Goal: Information Seeking & Learning: Understand process/instructions

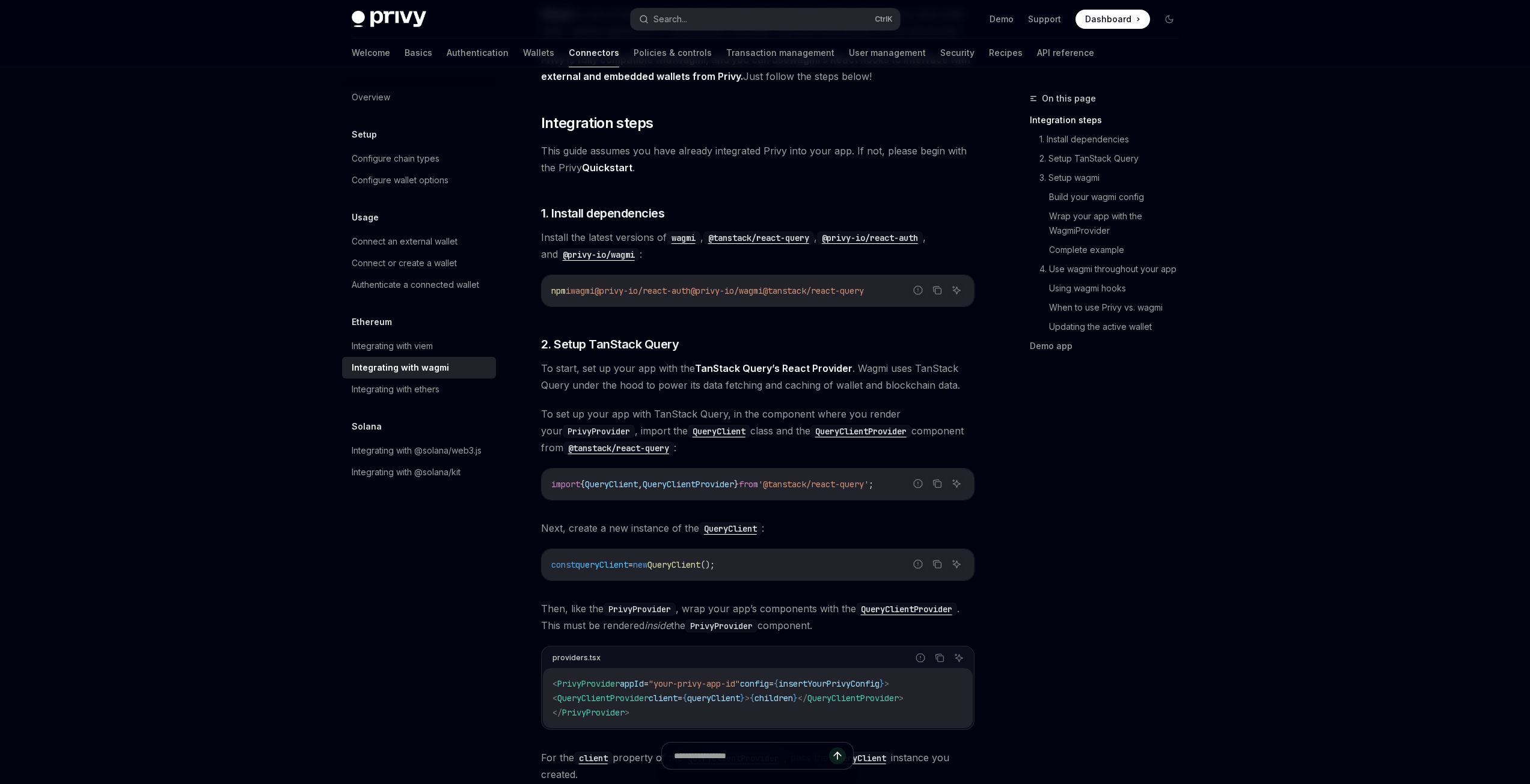
scroll to position [180, 0]
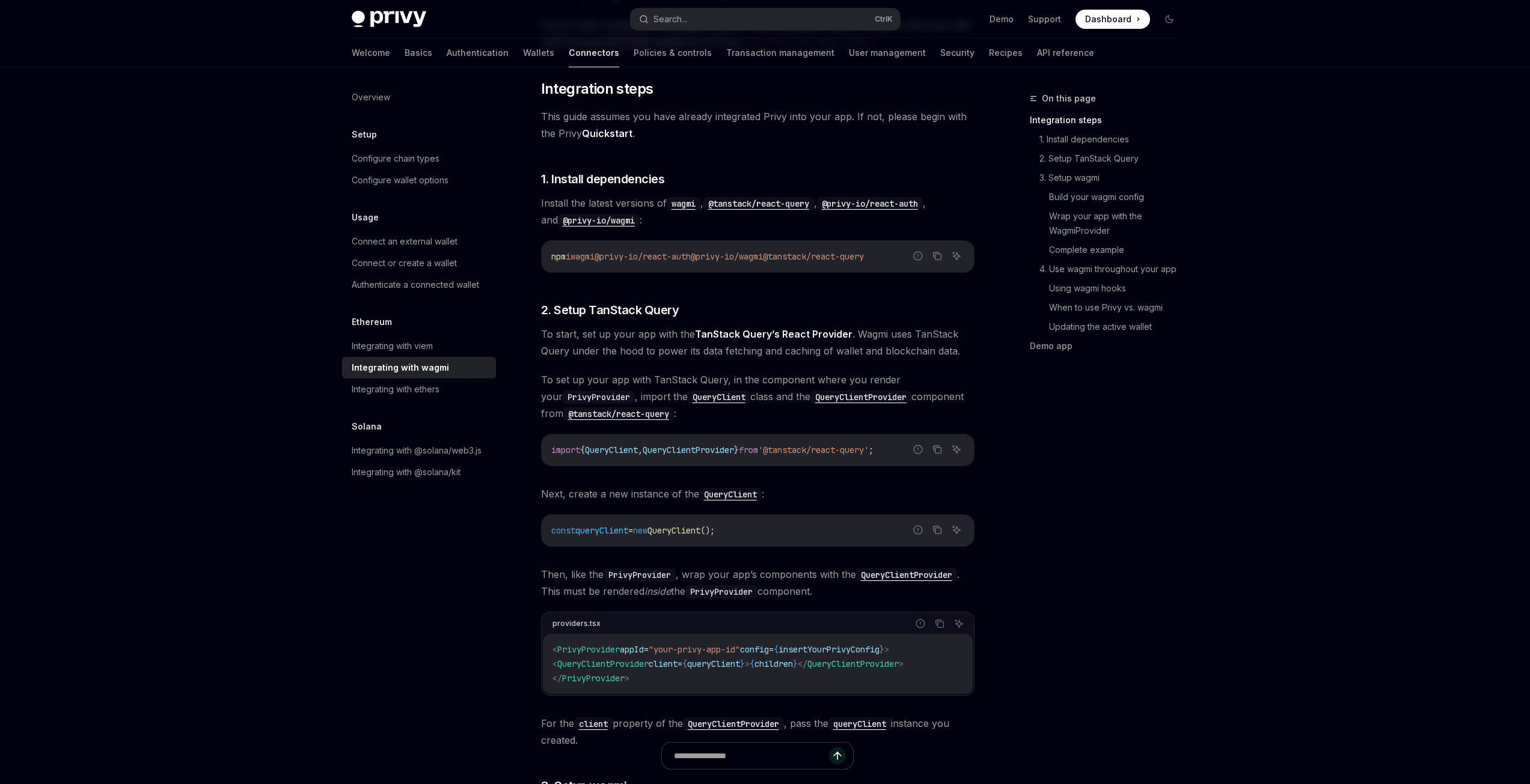
drag, startPoint x: 716, startPoint y: 257, endPoint x: 793, endPoint y: 255, distance: 77.0
click at [763, 255] on span "@privy-io/wagmi" at bounding box center [726, 256] width 72 height 11
copy span "@privy-io/wagmi"
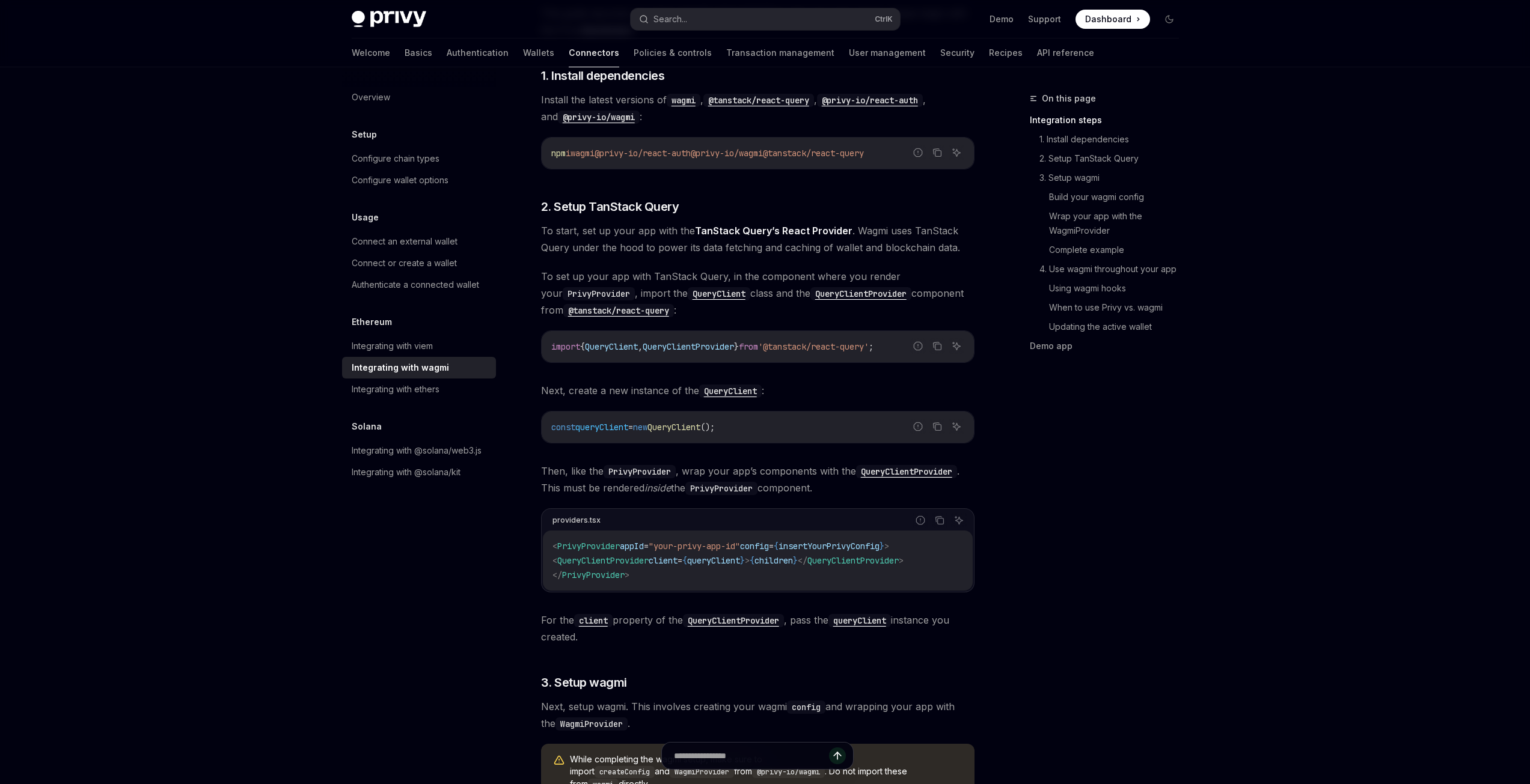
scroll to position [300, 0]
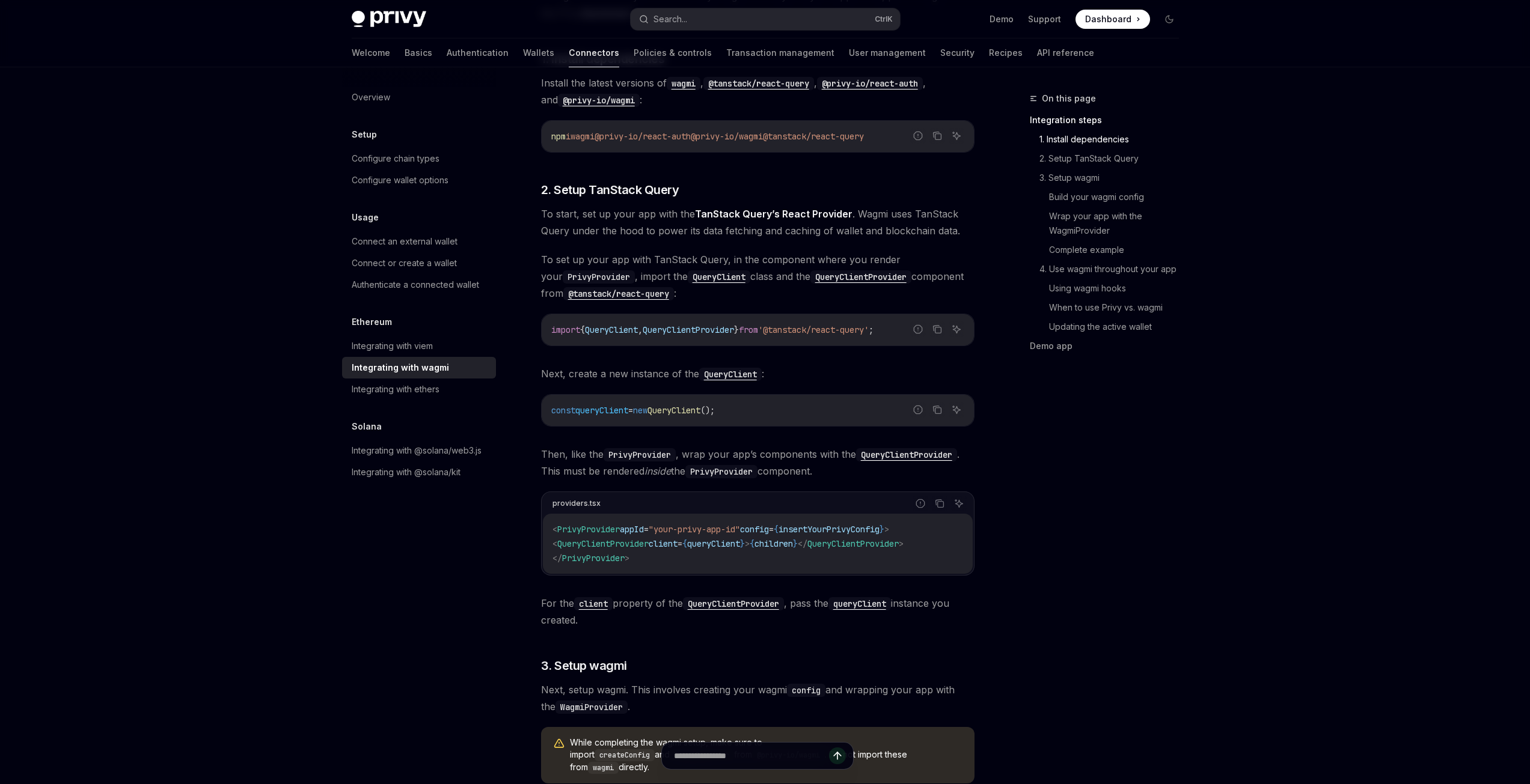
click at [576, 331] on span "import" at bounding box center [565, 330] width 29 height 11
copy div "import { QueryClient , QueryClientProvider } from '@tanstack/react-query' ;"
click at [630, 542] on span "QueryClientProvider" at bounding box center [603, 543] width 92 height 11
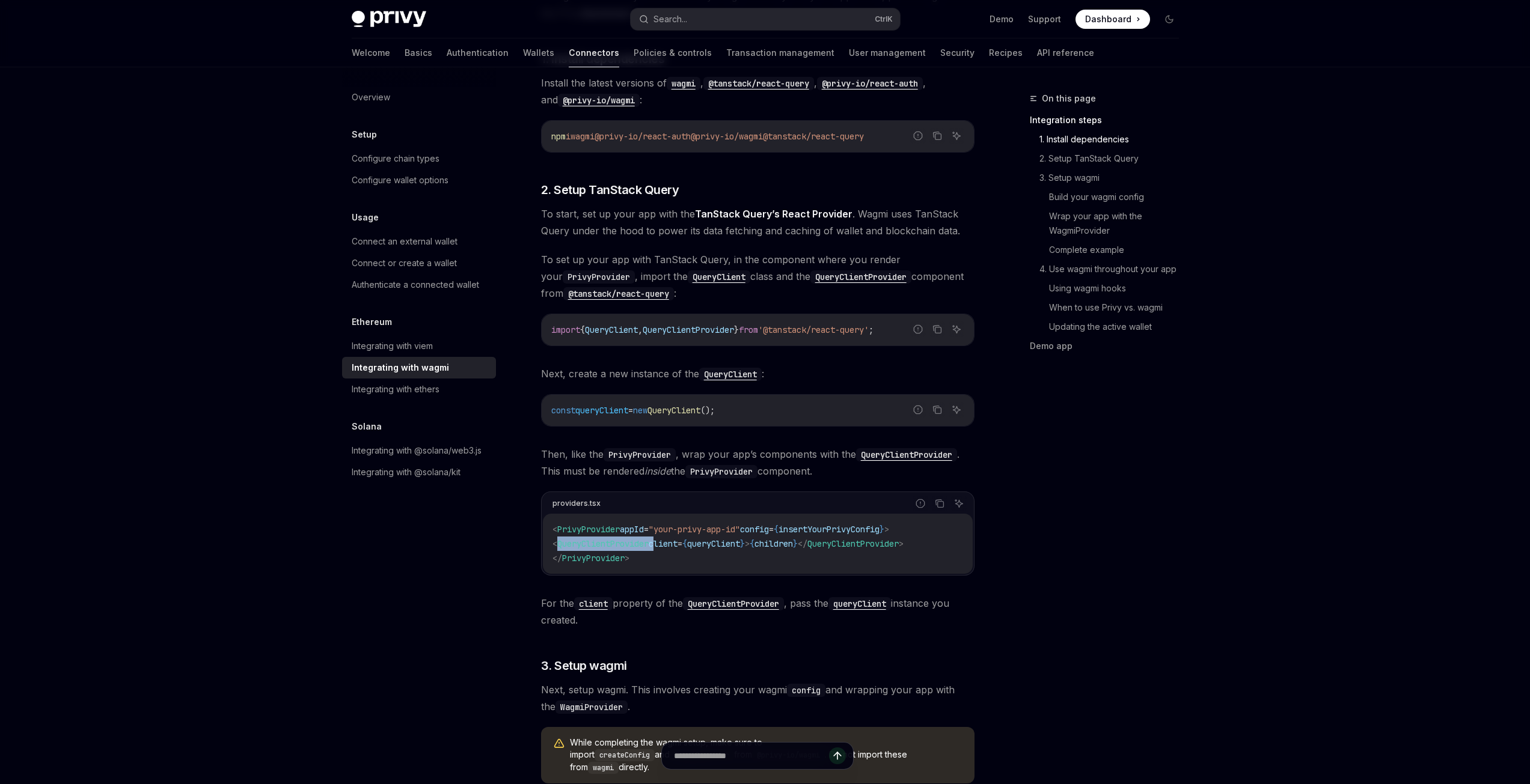
click at [630, 542] on span "QueryClientProvider" at bounding box center [603, 543] width 92 height 11
copy code "< QueryClientProvider client = { queryClient } > { children } </ QueryClientPro…"
click at [671, 554] on code "< PrivyProvider appId = "your-privy-app-id" config = { insertYourPrivyConfig } …" at bounding box center [757, 544] width 411 height 43
click at [628, 415] on span "queryClient" at bounding box center [602, 411] width 53 height 11
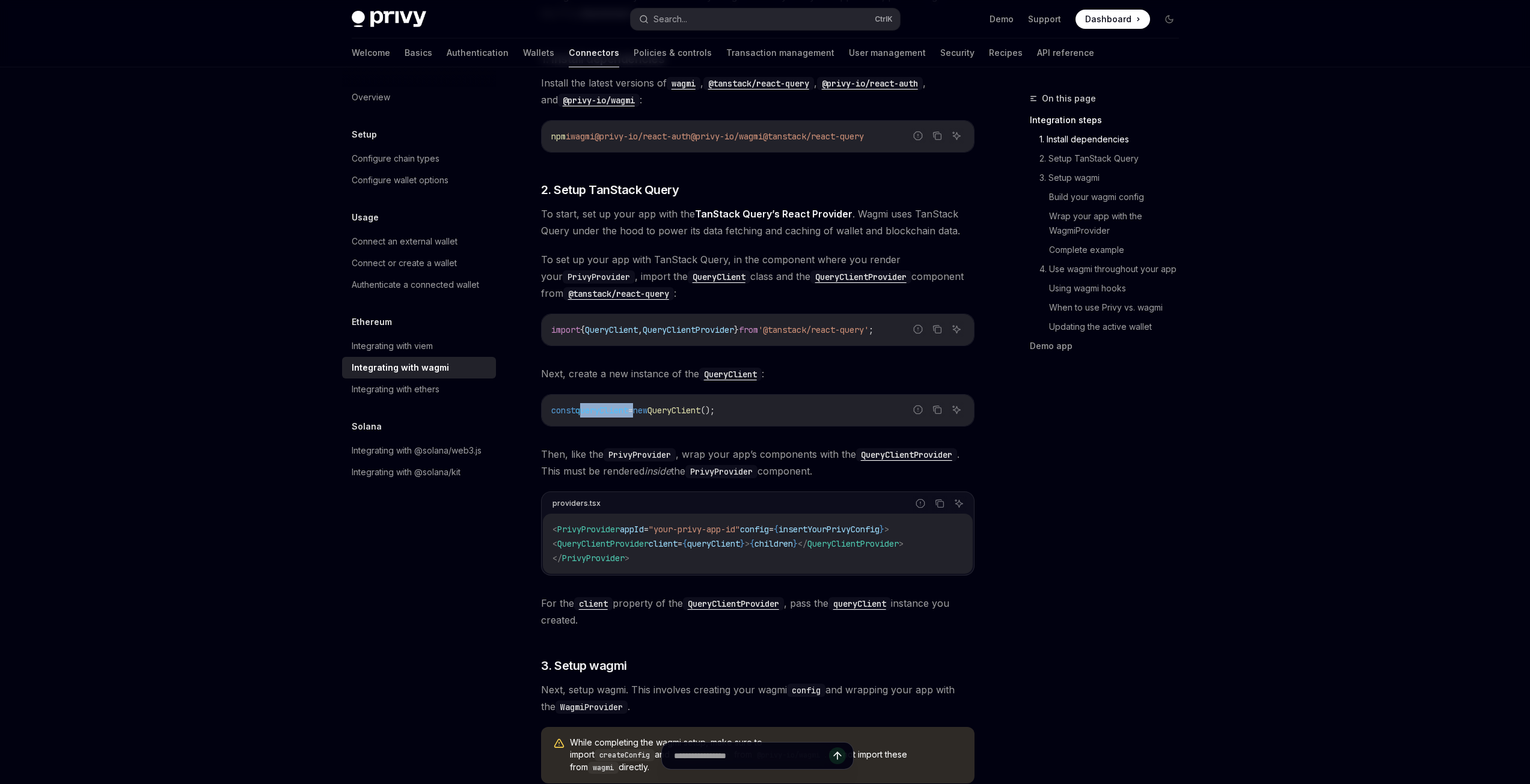
click at [628, 415] on span "queryClient" at bounding box center [602, 411] width 53 height 11
copy div "const queryClient = new QueryClient ();"
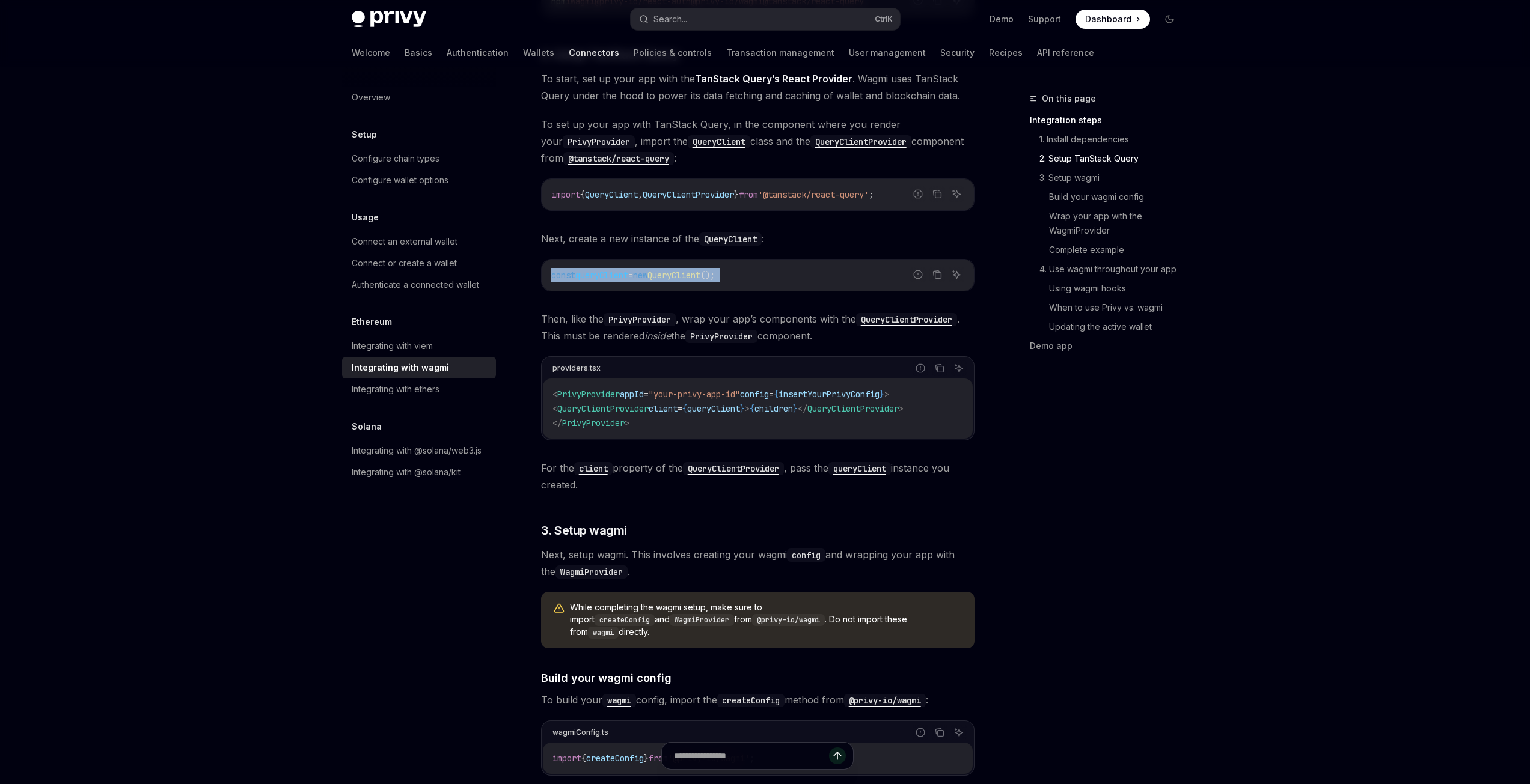
scroll to position [480, 0]
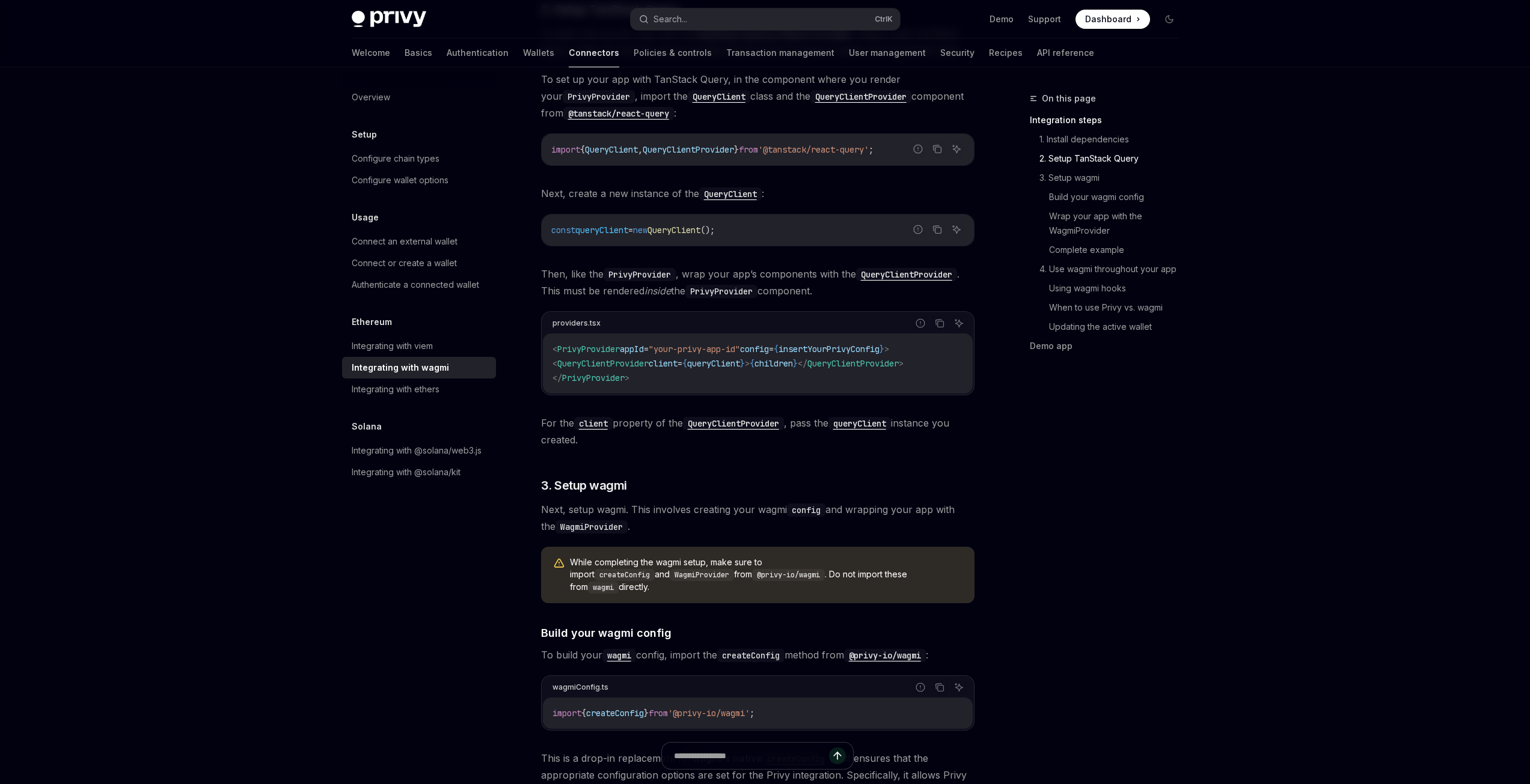
click at [469, 562] on div "Overview Setup Configure chain types Configure wallet options Usage Connect an …" at bounding box center [428, 425] width 173 height 716
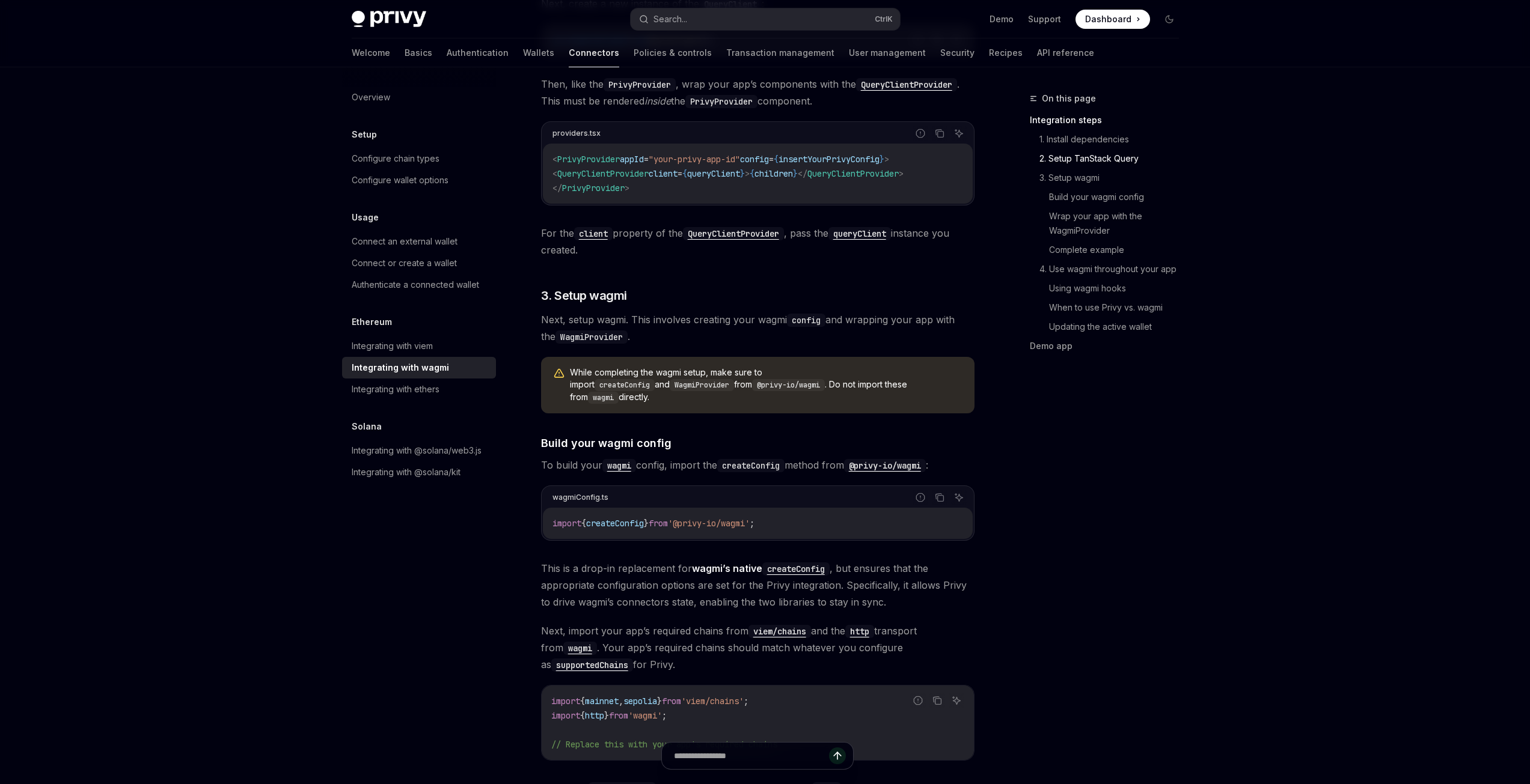
scroll to position [781, 0]
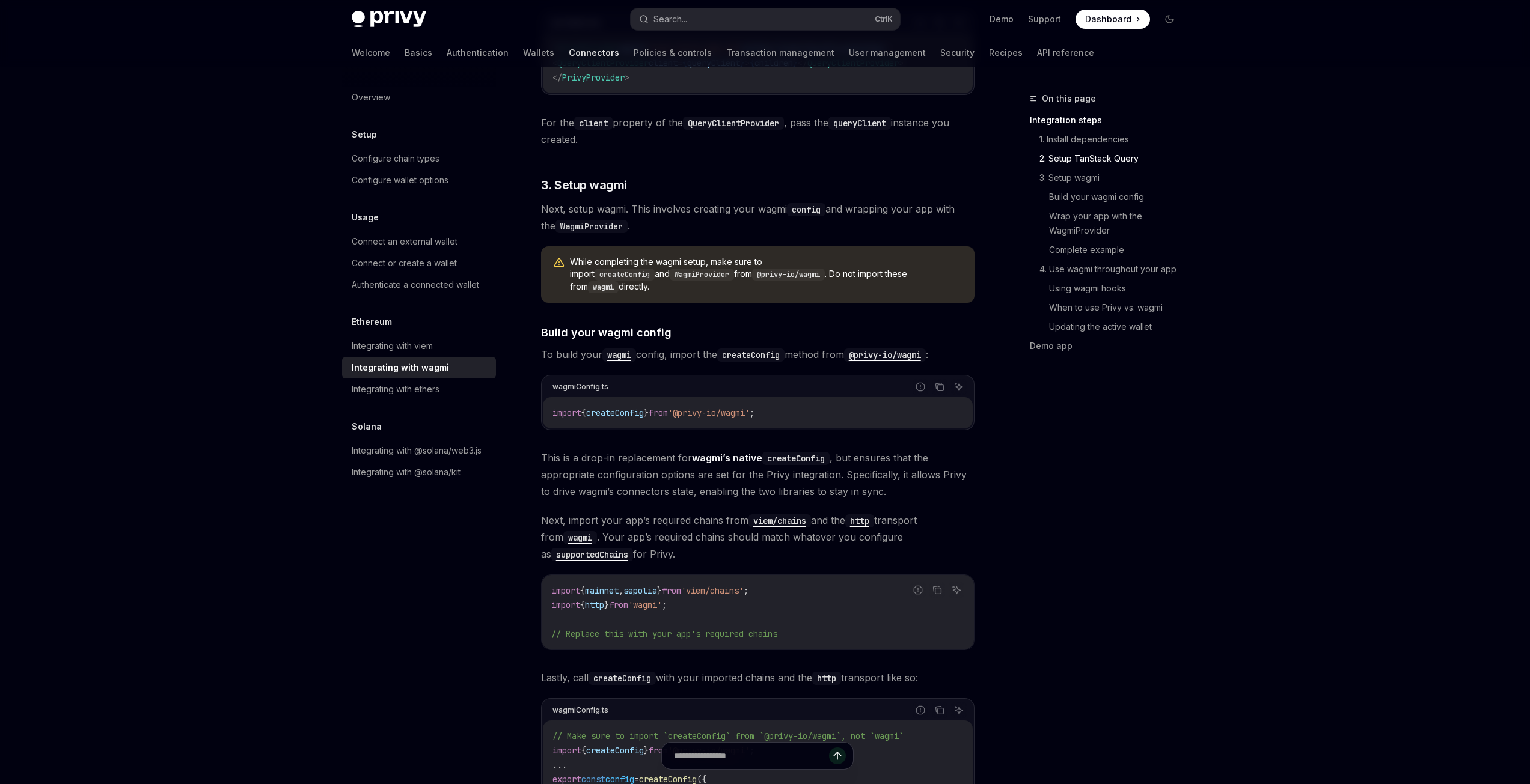
click at [624, 405] on code "import { createConfig } from '@privy-io/wagmi' ;" at bounding box center [757, 412] width 411 height 15
copy div "import { createConfig } from '@privy-io/wagmi' ;"
click at [812, 405] on code "import { createConfig } from '@privy-io/wagmi' ;" at bounding box center [757, 412] width 411 height 15
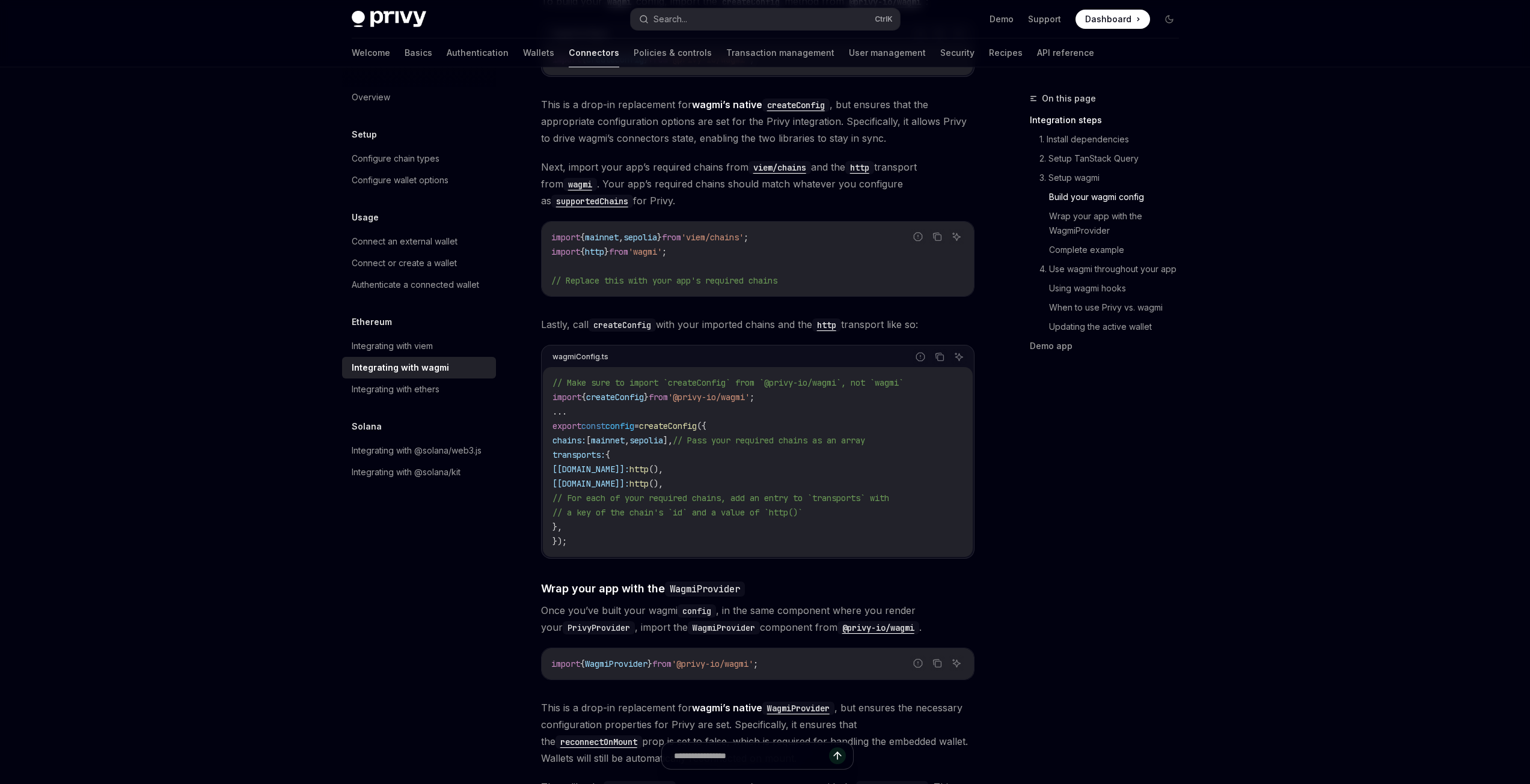
scroll to position [1141, 0]
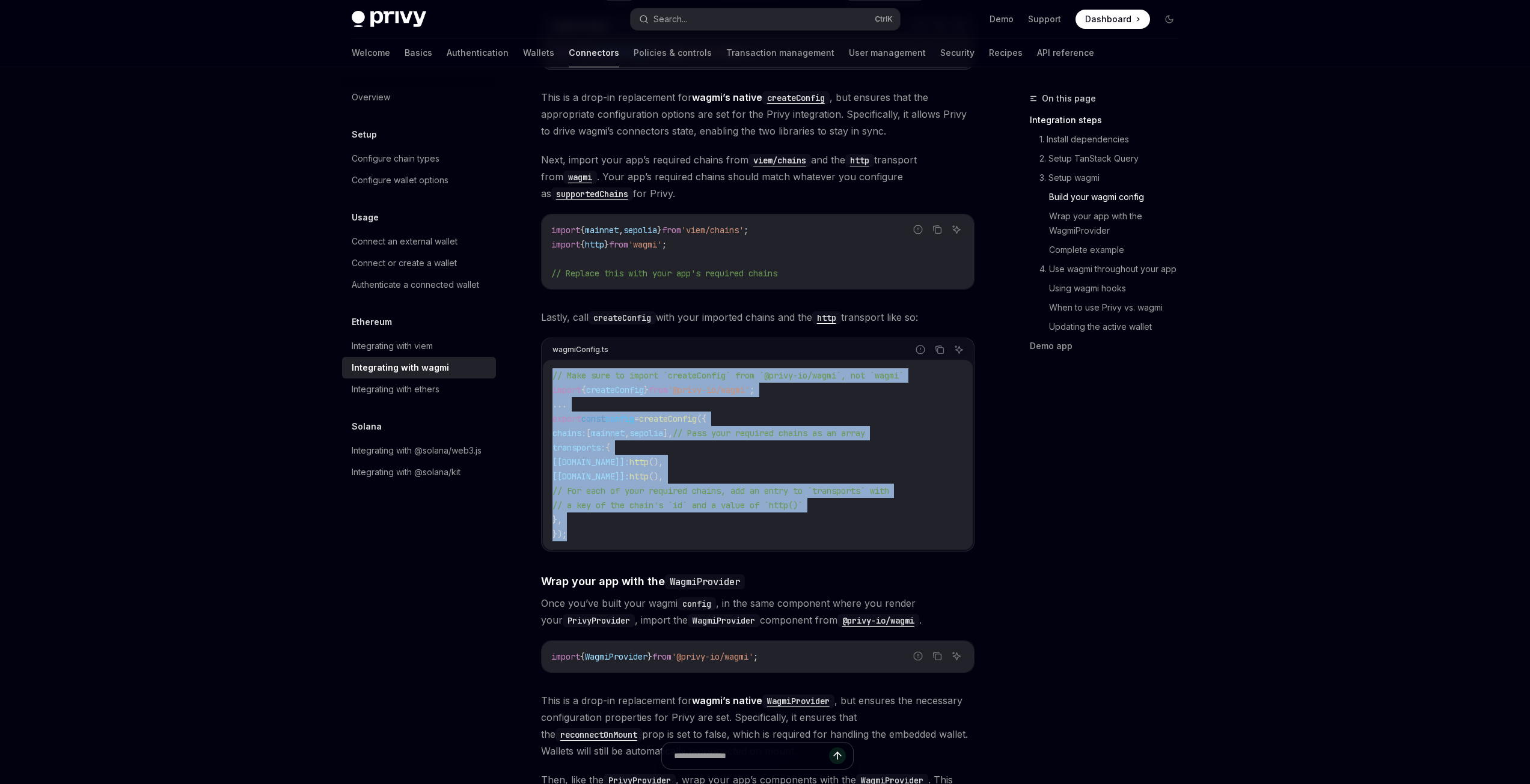
drag, startPoint x: 595, startPoint y: 515, endPoint x: 520, endPoint y: 363, distance: 169.5
click at [705, 429] on code "// Make sure to import `createConfig` from `@privy-io/wagmi`, not `wagmi` impor…" at bounding box center [757, 454] width 411 height 173
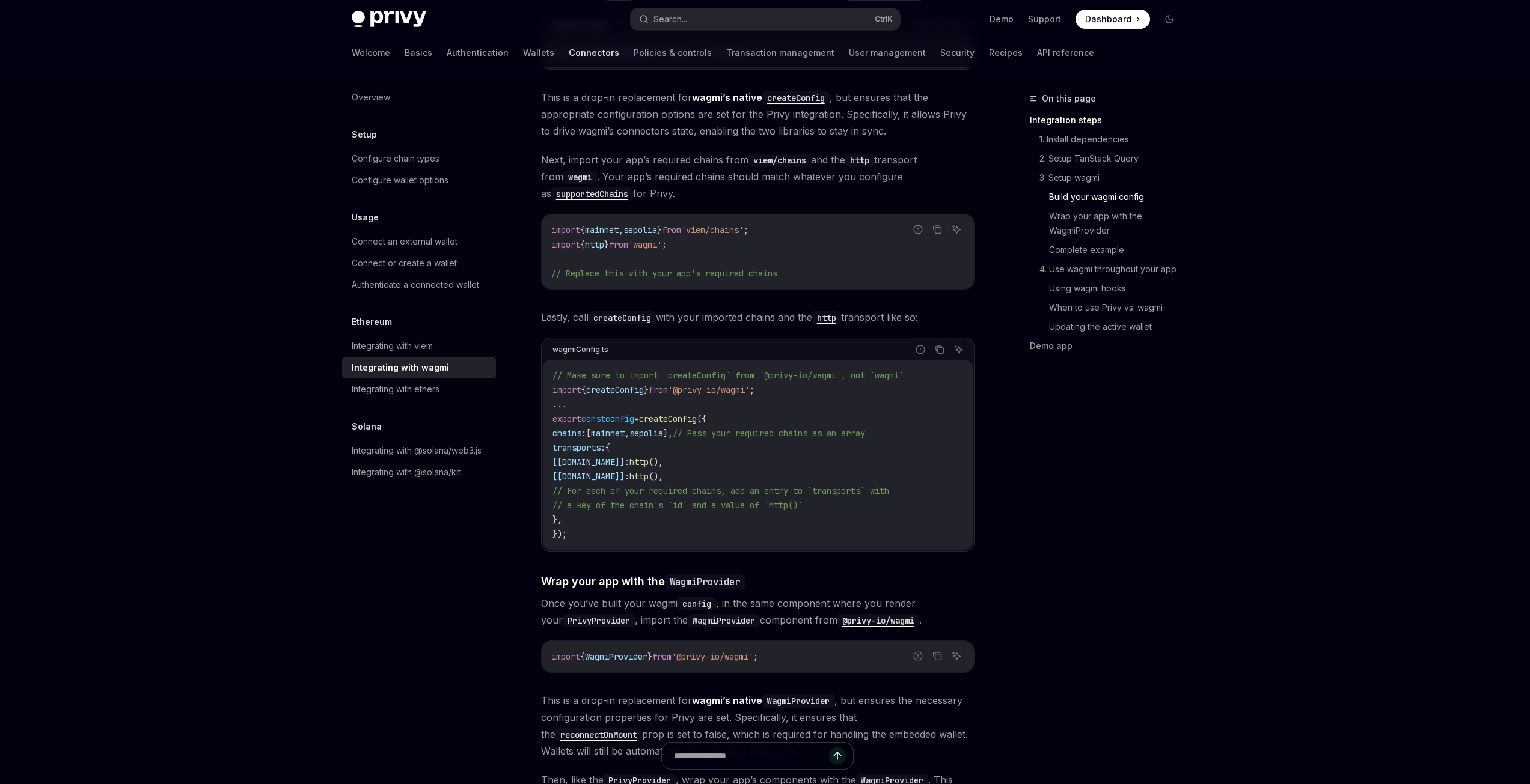
click at [749, 384] on span "'@privy-io/wagmi'" at bounding box center [708, 390] width 82 height 11
copy code "import { createConfig } from '@privy-io/wagmi' ;"
click at [767, 404] on code "// Make sure to import `createConfig` from `@privy-io/wagmi`, not `wagmi` impor…" at bounding box center [757, 454] width 411 height 173
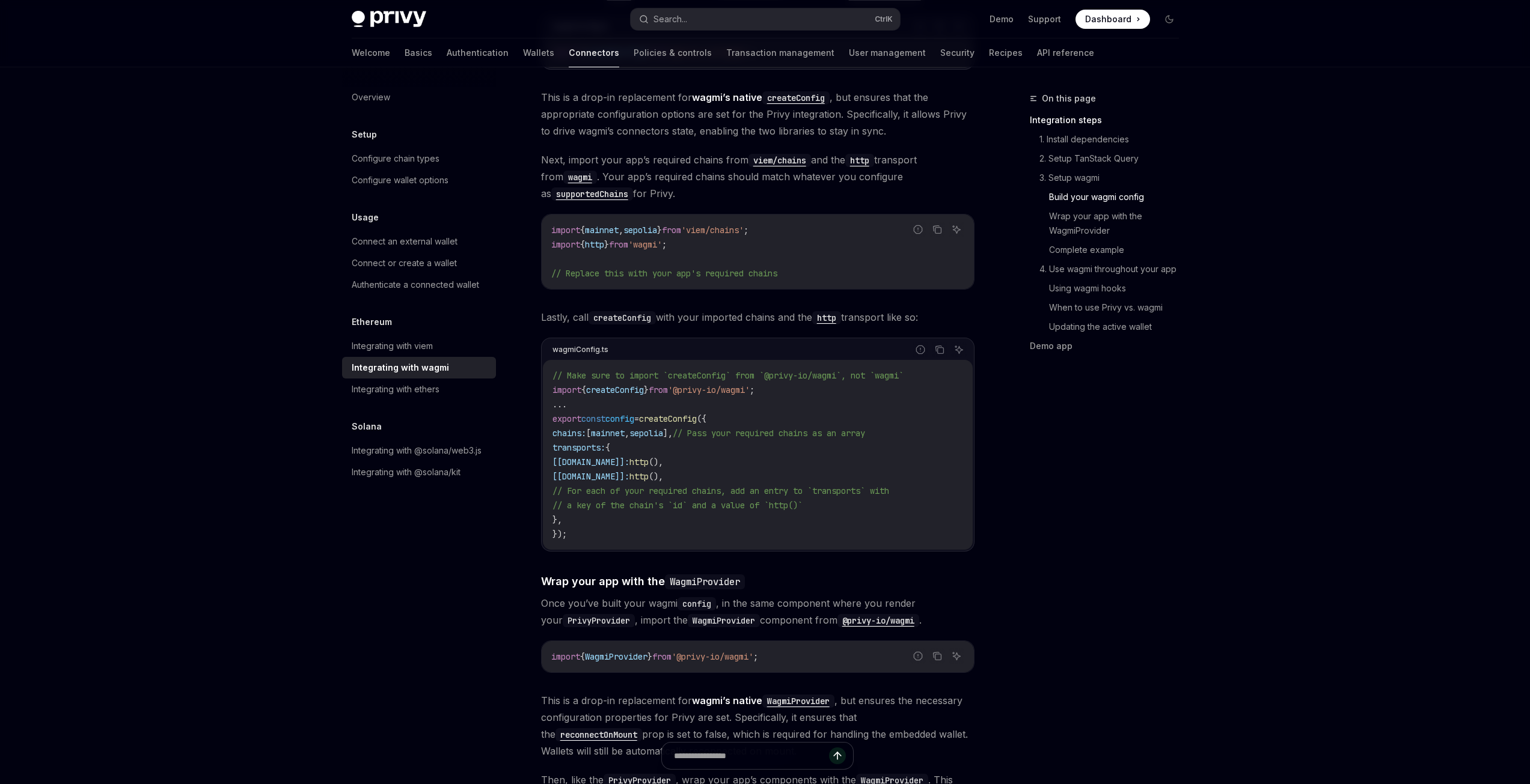
click at [665, 225] on code "import { mainnet , sepolia } from 'viem/chains' ; import { http } from 'wagmi' …" at bounding box center [758, 252] width 413 height 57
click at [662, 239] on span "'wagmi'" at bounding box center [645, 245] width 33 height 11
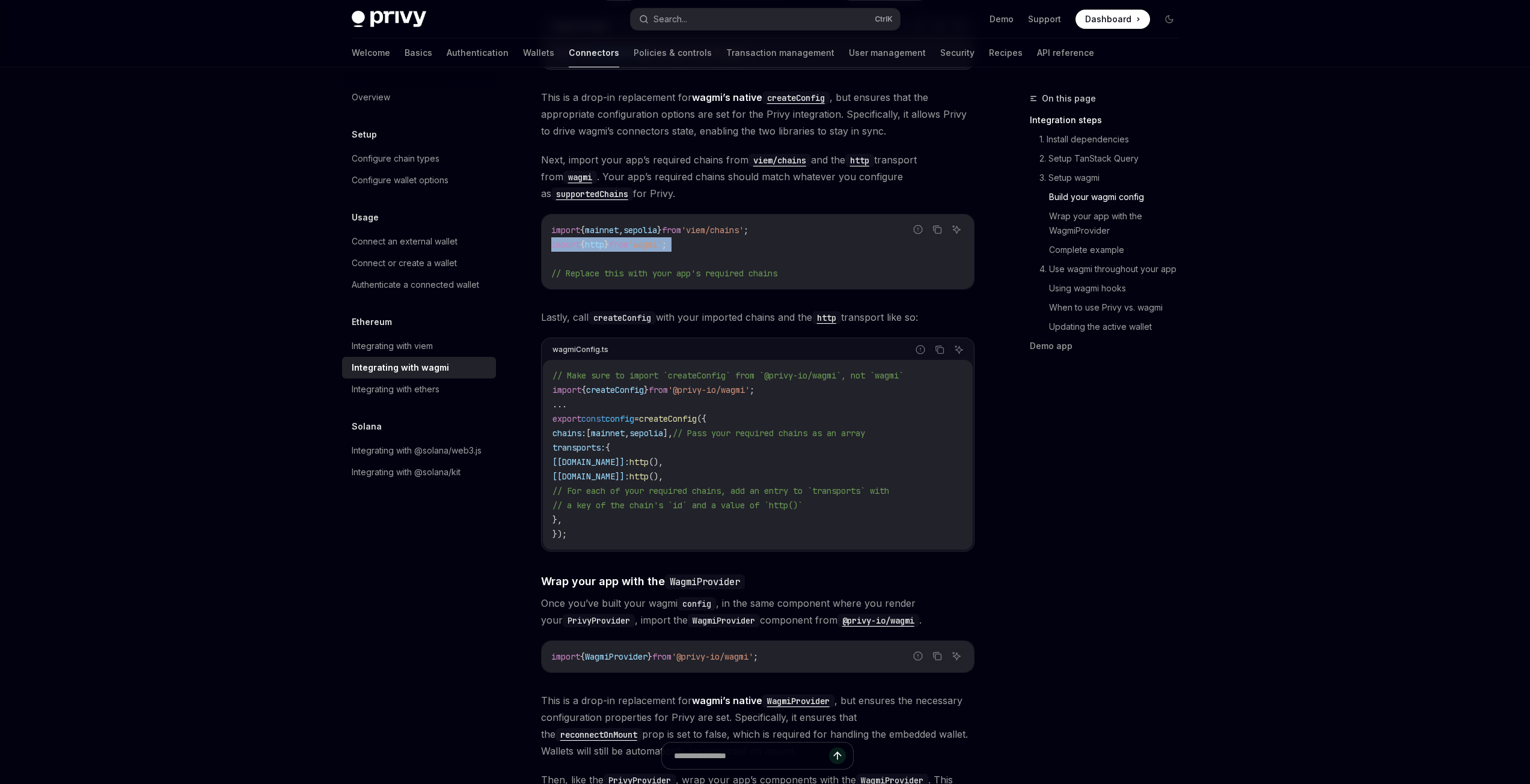
click at [662, 239] on span "'wagmi'" at bounding box center [645, 245] width 33 height 11
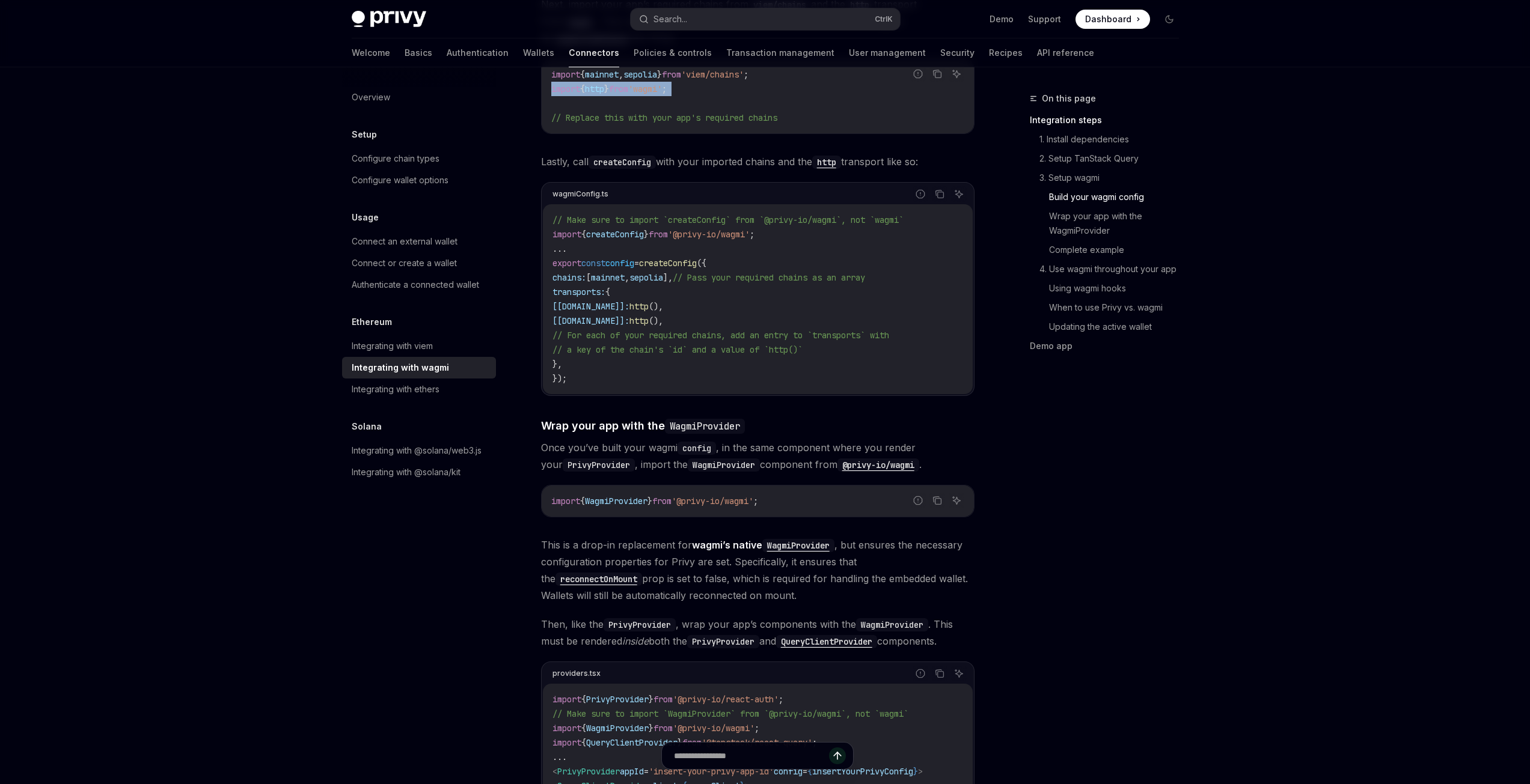
scroll to position [1322, 0]
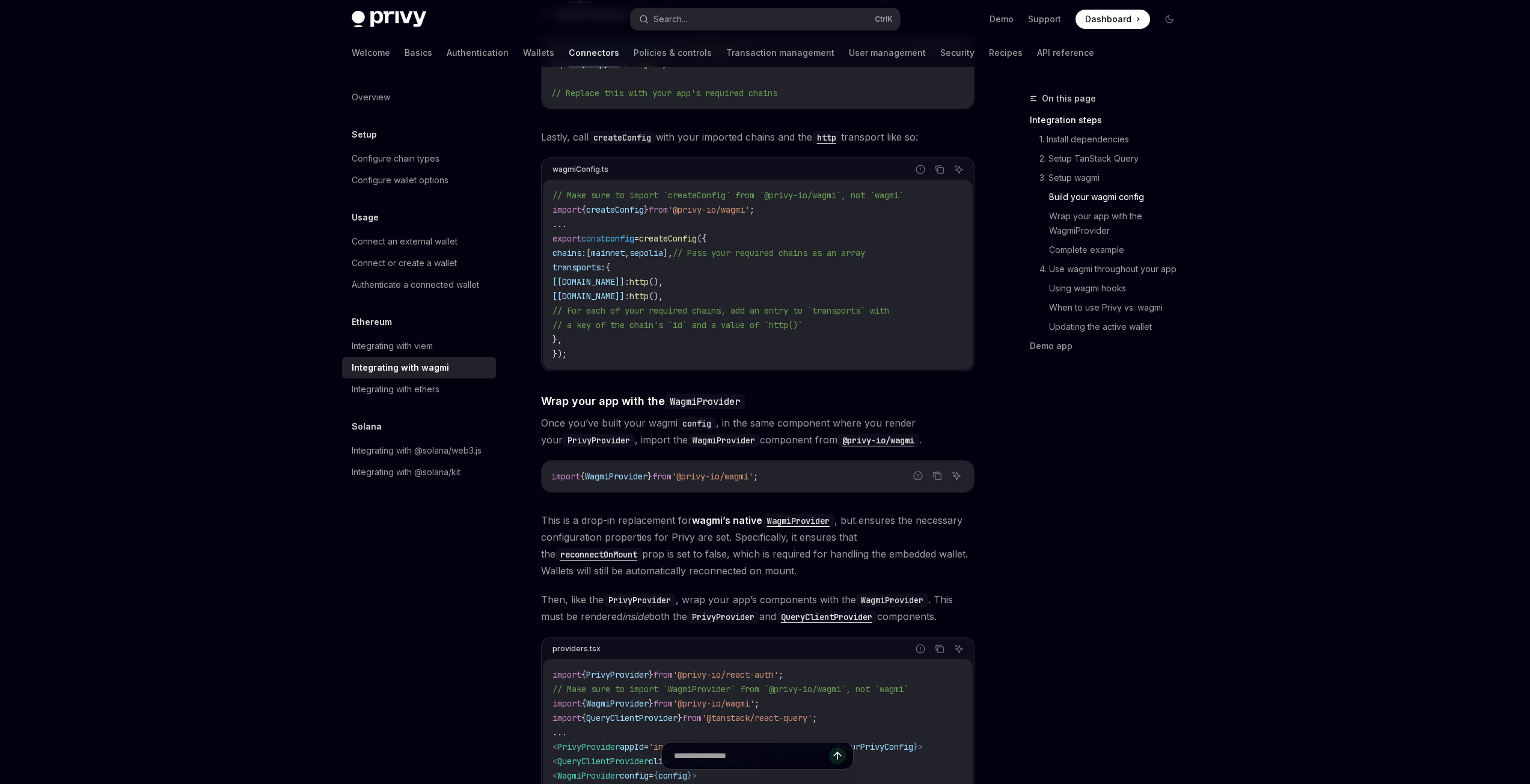
click at [639, 471] on span "WagmiProvider" at bounding box center [616, 477] width 62 height 11
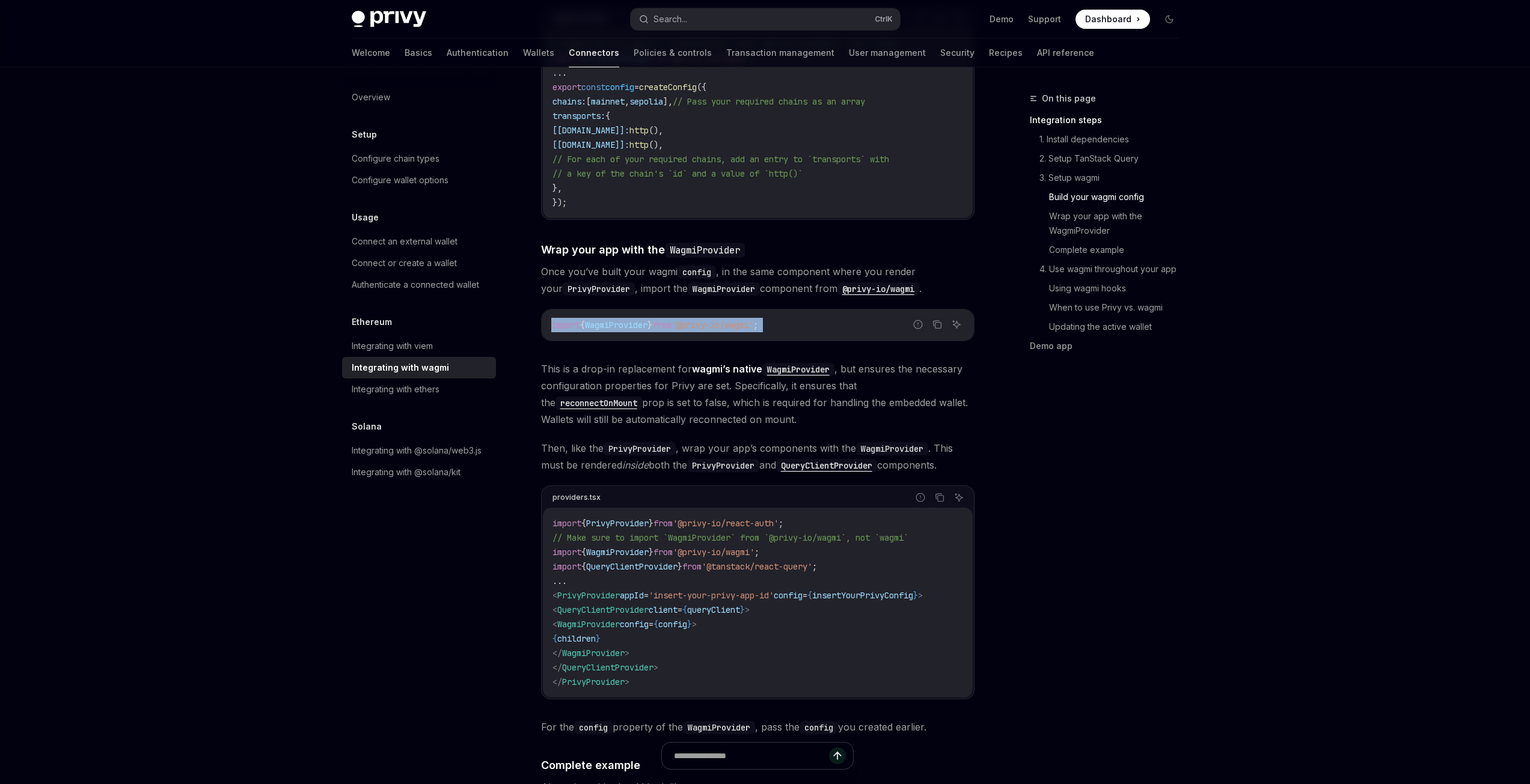
scroll to position [1502, 0]
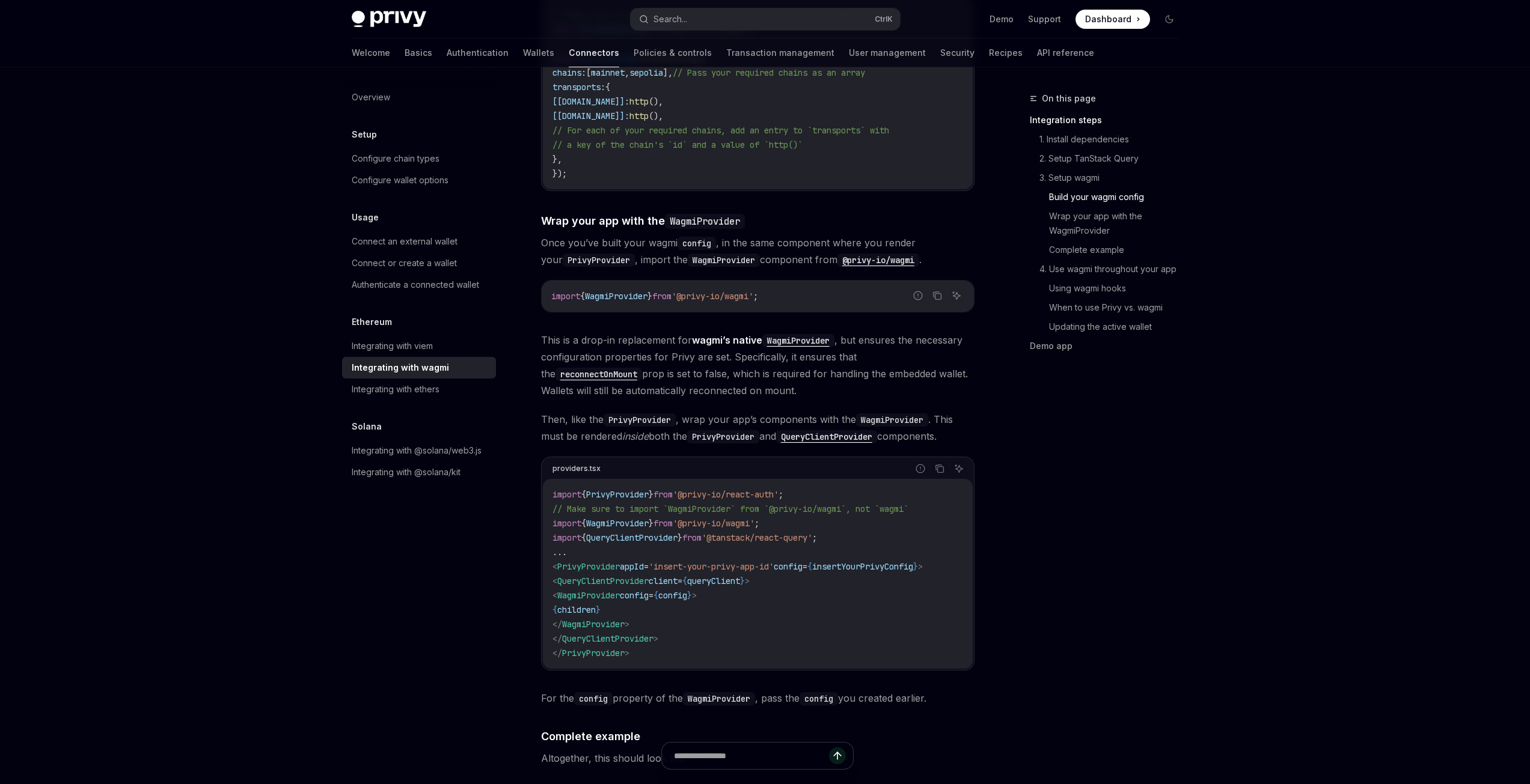
click at [620, 590] on span "WagmiProvider" at bounding box center [588, 595] width 62 height 11
copy code "< WagmiProvider config = { config } >"
click at [691, 489] on span "'@privy-io/react-auth'" at bounding box center [725, 494] width 106 height 11
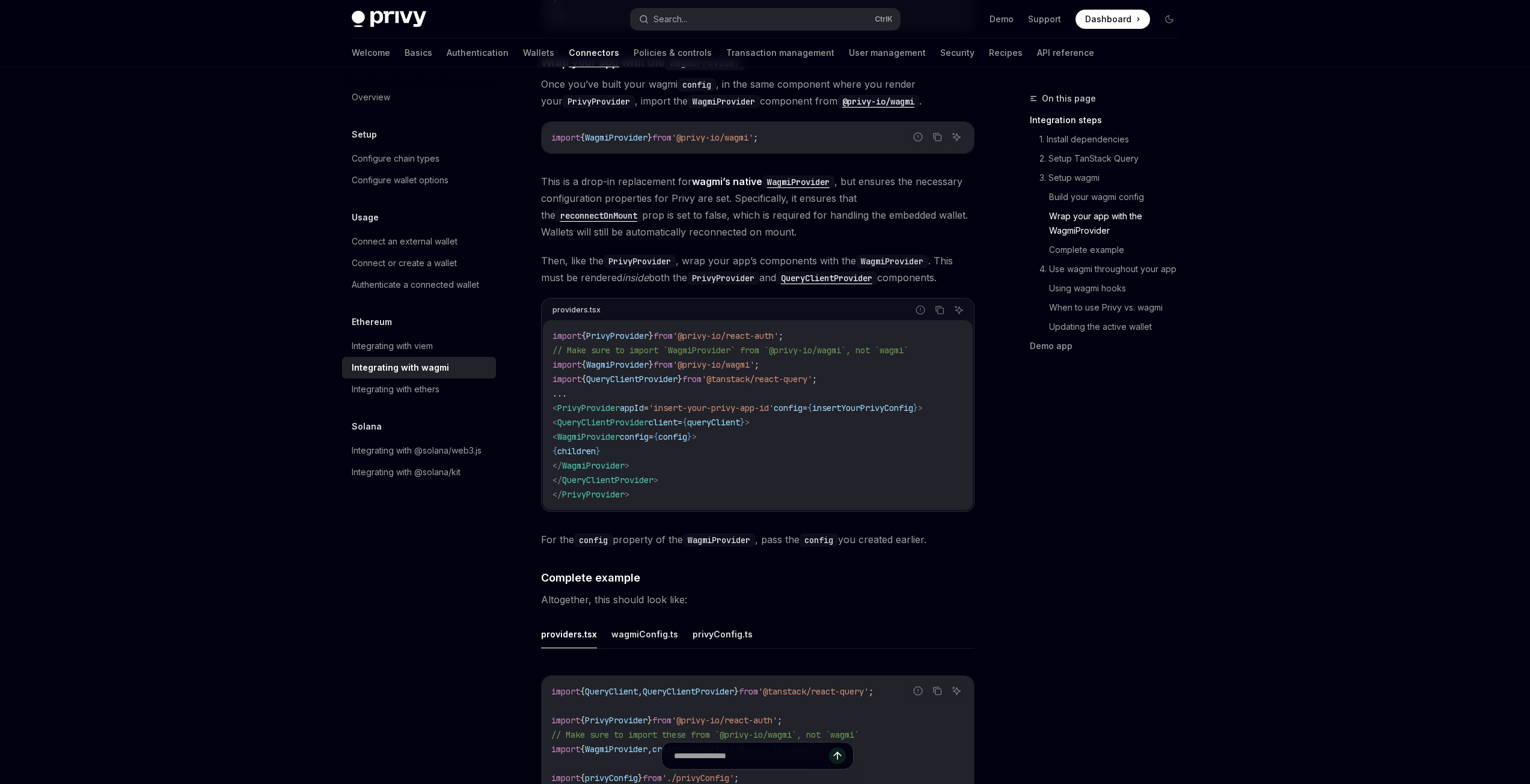
scroll to position [1622, 0]
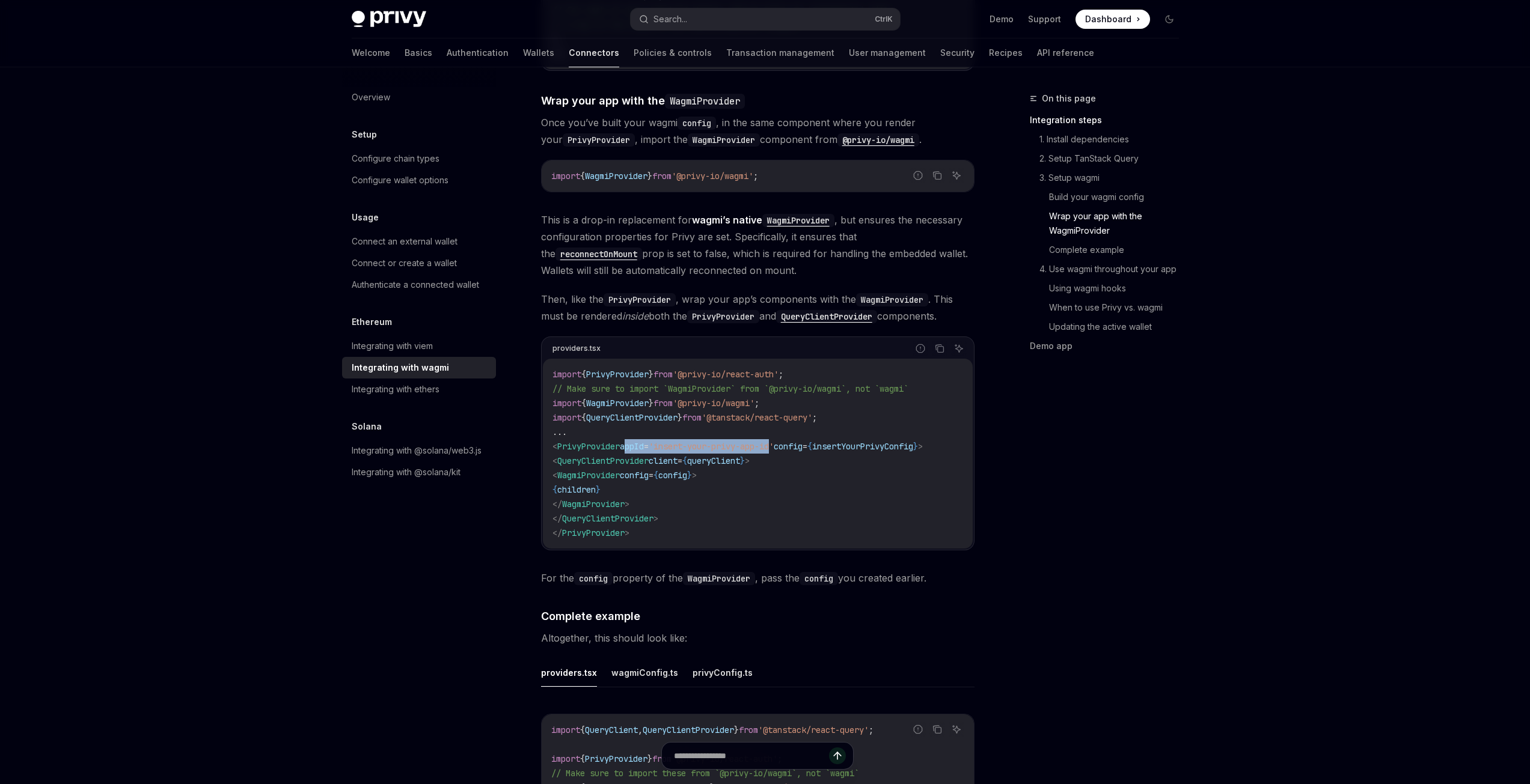
drag, startPoint x: 626, startPoint y: 435, endPoint x: 810, endPoint y: 433, distance: 184.0
click at [796, 441] on span "< PrivyProvider appId = 'insert-your-privy-app-id' config = { insertYourPrivyCo…" at bounding box center [737, 446] width 370 height 11
click at [865, 441] on span "insertYourPrivyConfig" at bounding box center [863, 446] width 101 height 11
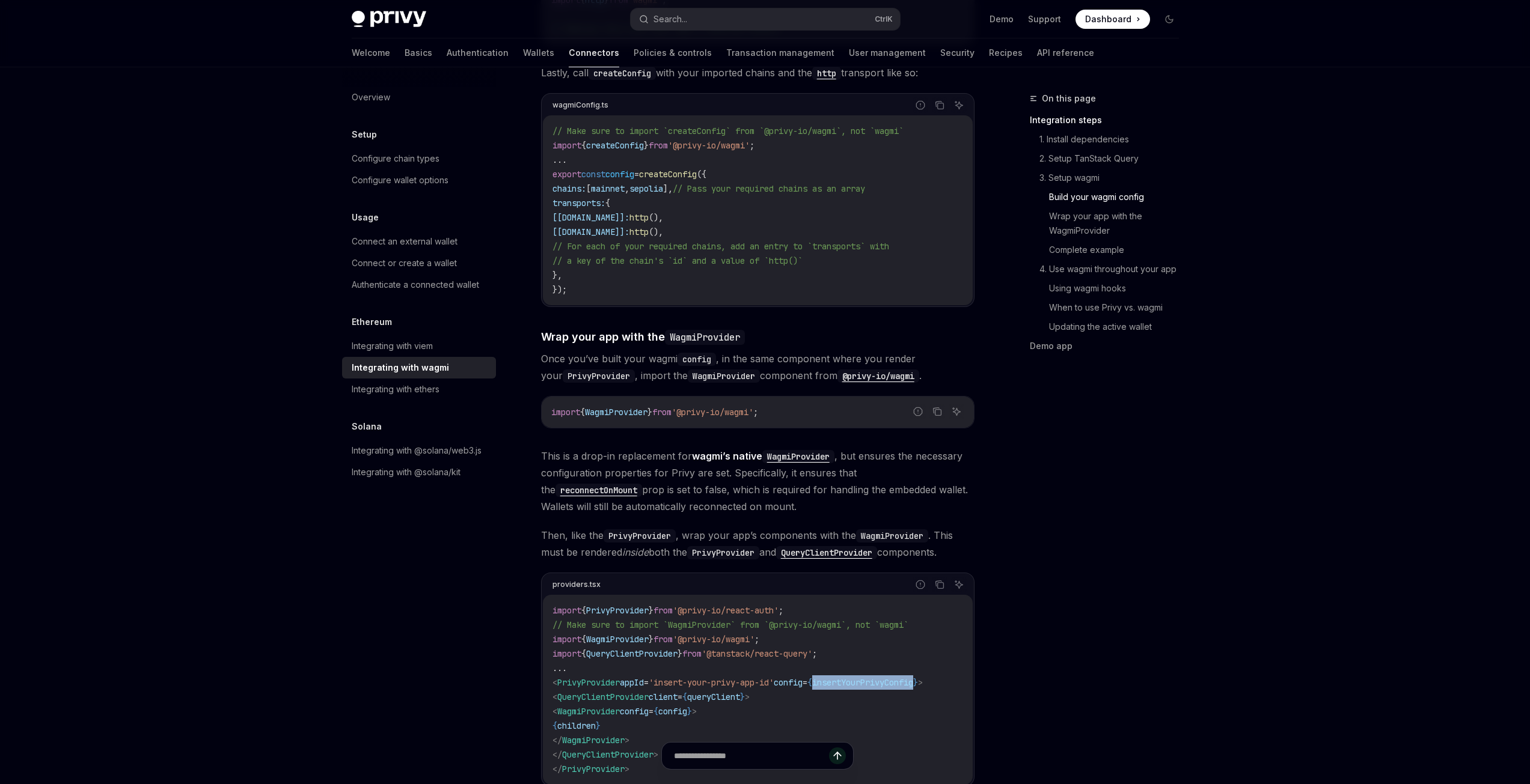
scroll to position [1502, 0]
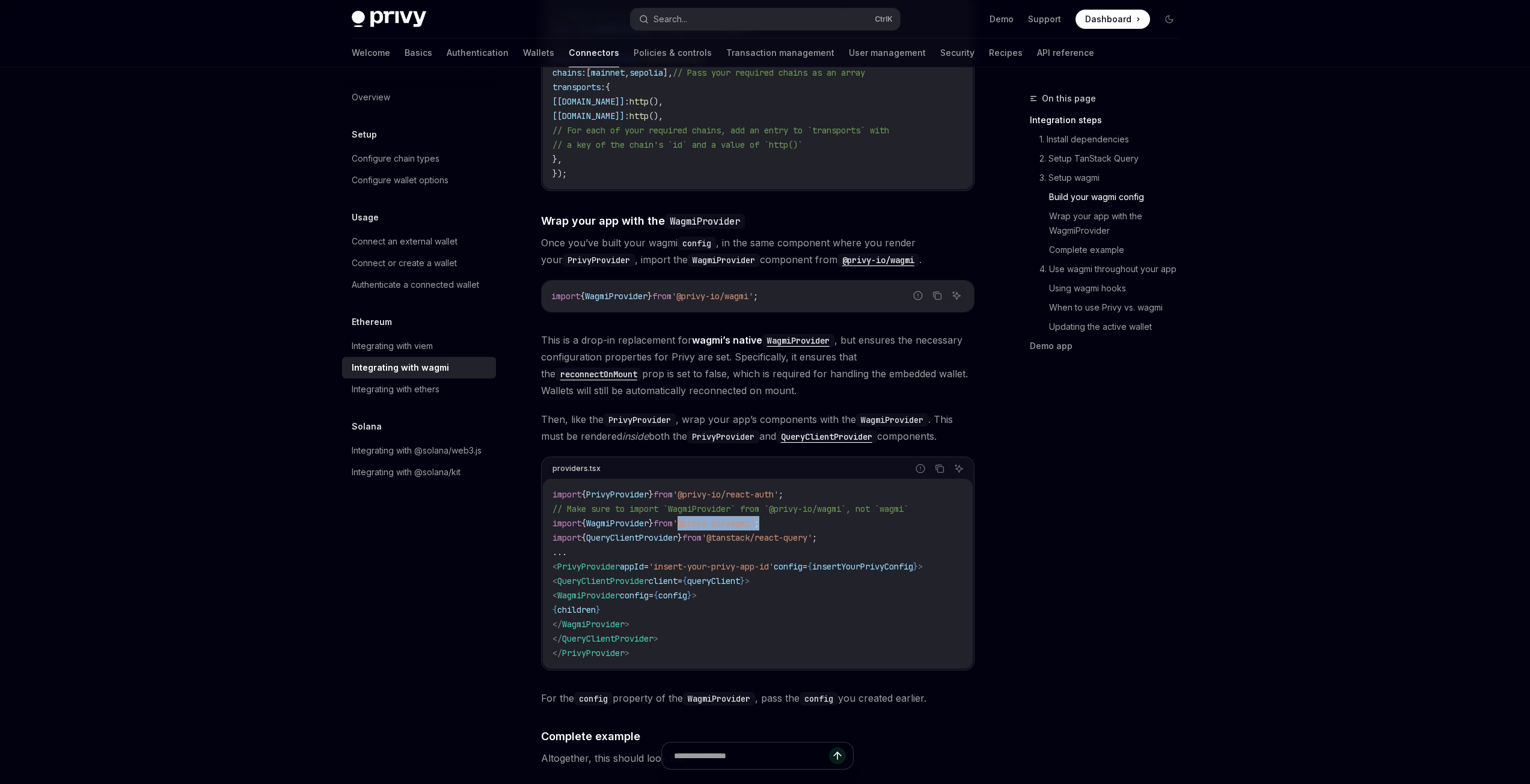
drag, startPoint x: 783, startPoint y: 510, endPoint x: 696, endPoint y: 514, distance: 87.1
click at [696, 514] on code "import { PrivyProvider } from '@privy-io/react-auth' ; // Make sure to import `…" at bounding box center [757, 574] width 411 height 173
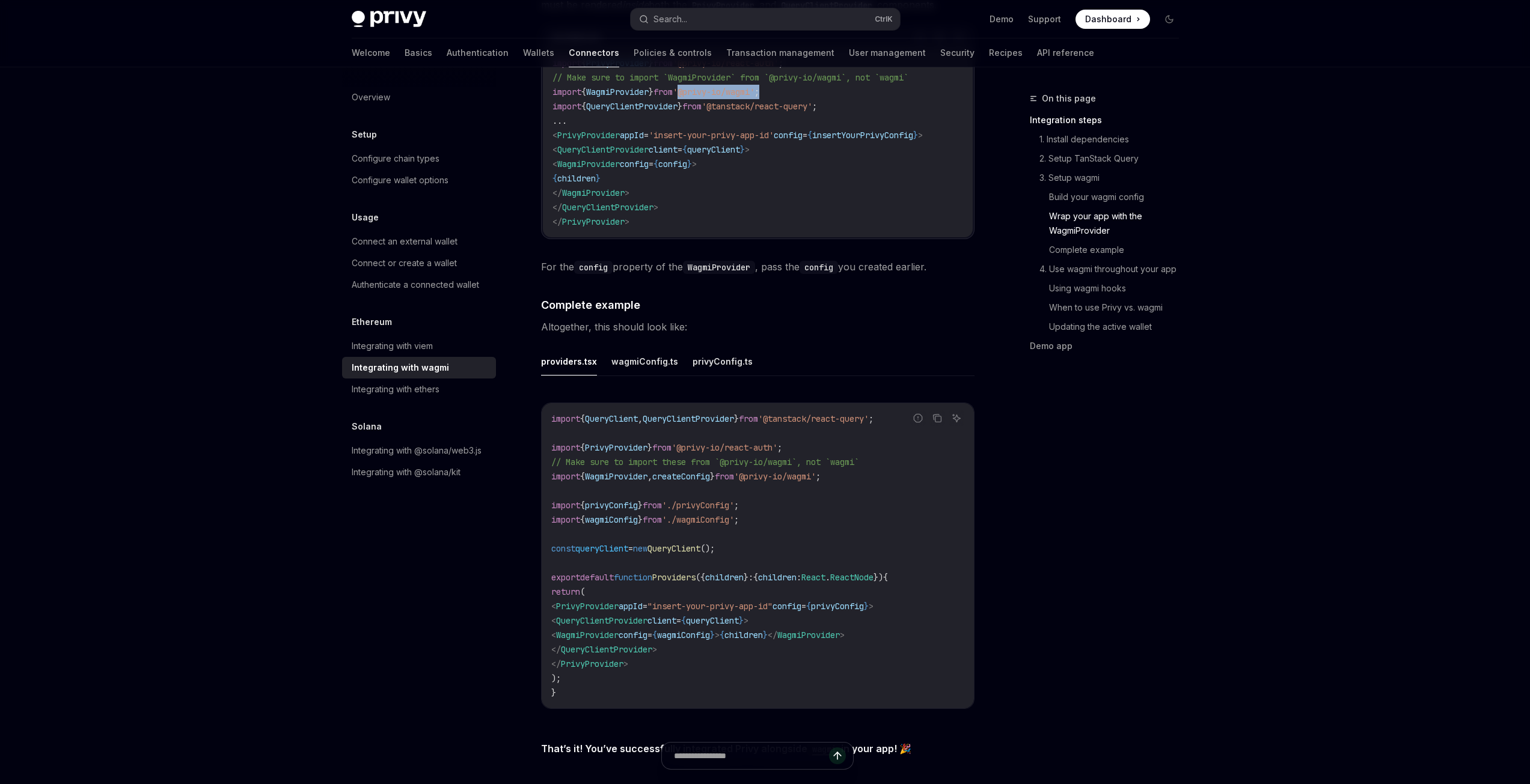
scroll to position [2042, 0]
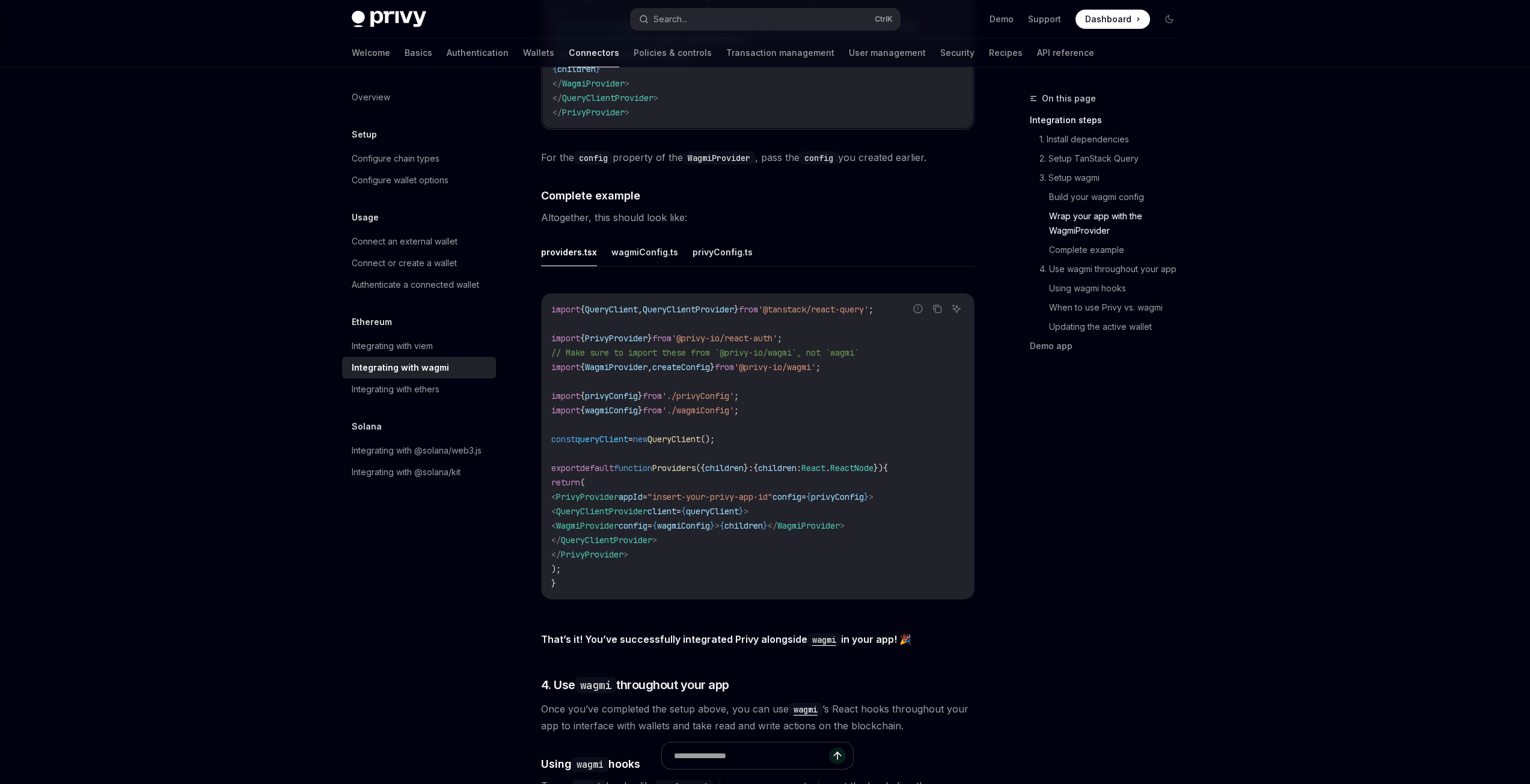
drag, startPoint x: 847, startPoint y: 356, endPoint x: 764, endPoint y: 363, distance: 83.3
click at [764, 363] on code "import { QueryClient , QueryClientProvider } from '@tanstack/react-query' ; imp…" at bounding box center [758, 446] width 413 height 288
copy span "'@privy-io/wagmi' ;"
click at [950, 368] on code "import { QueryClient , QueryClientProvider } from '@tanstack/react-query' ; imp…" at bounding box center [758, 446] width 413 height 288
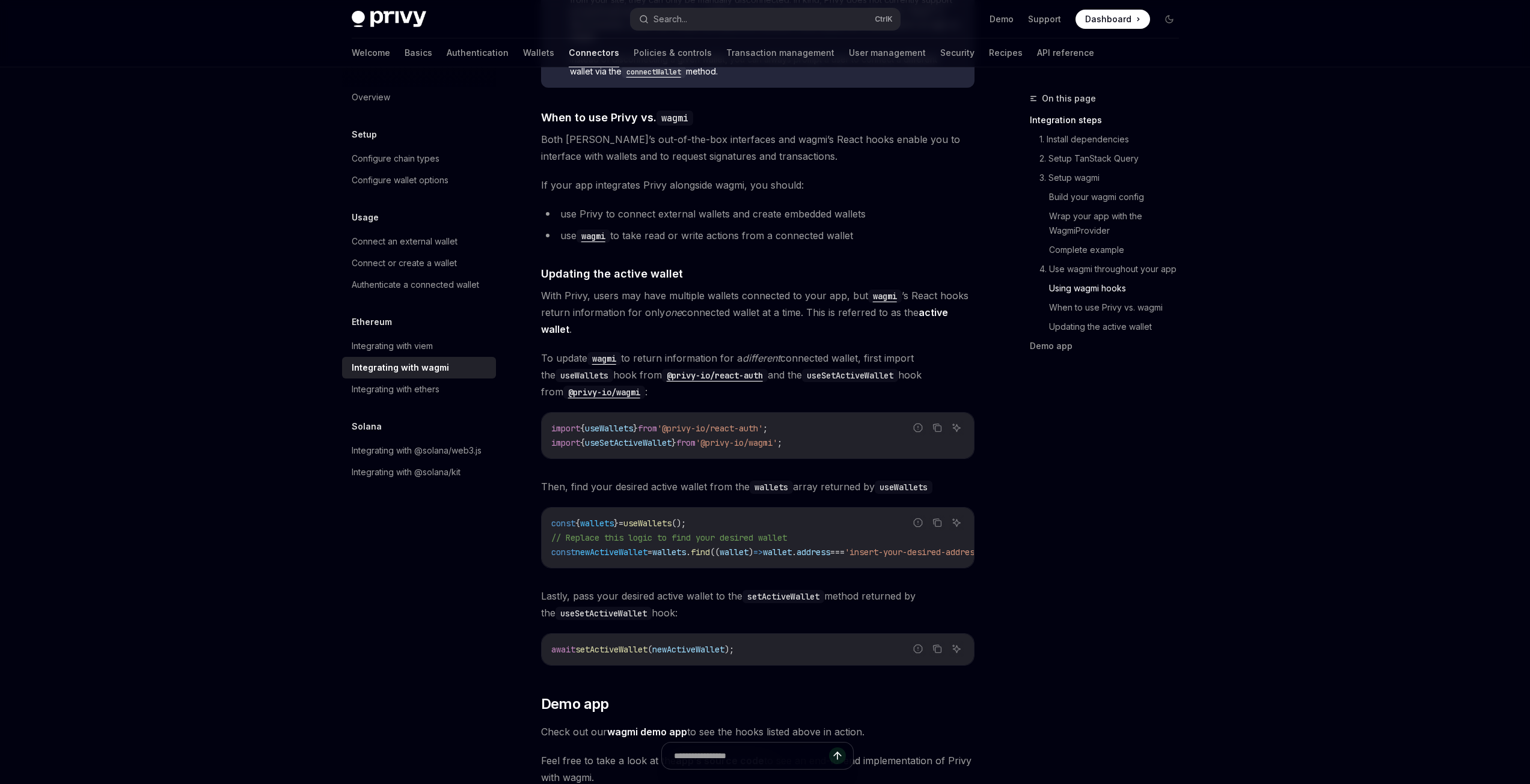
scroll to position [2970, 0]
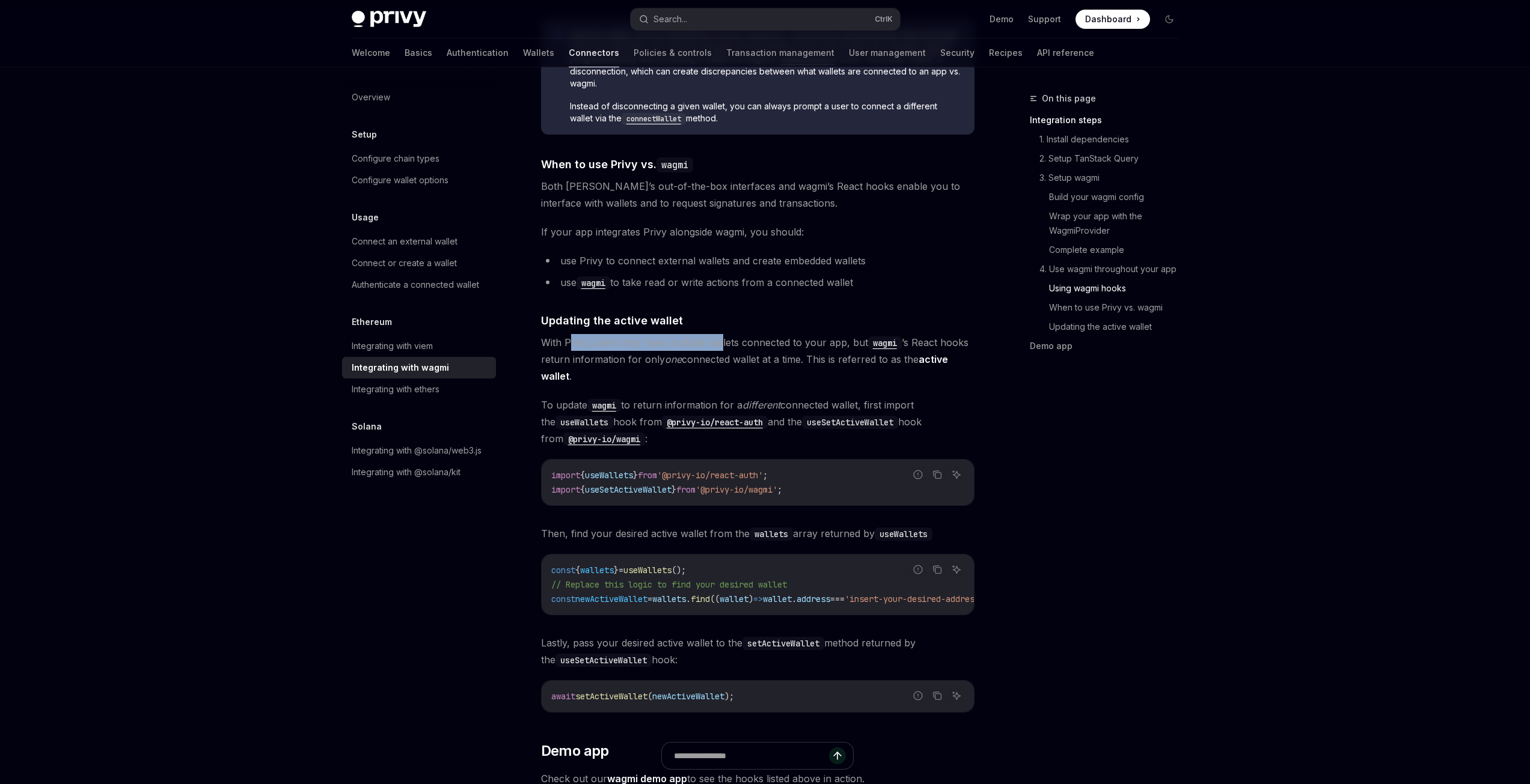
drag, startPoint x: 585, startPoint y: 331, endPoint x: 736, endPoint y: 329, distance: 151.0
click at [727, 334] on span "With Privy, users may have multiple wallets connected to your app, but wagmi ’s…" at bounding box center [757, 359] width 433 height 50
click at [736, 334] on span "With Privy, users may have multiple wallets connected to your app, but wagmi ’s…" at bounding box center [757, 359] width 433 height 50
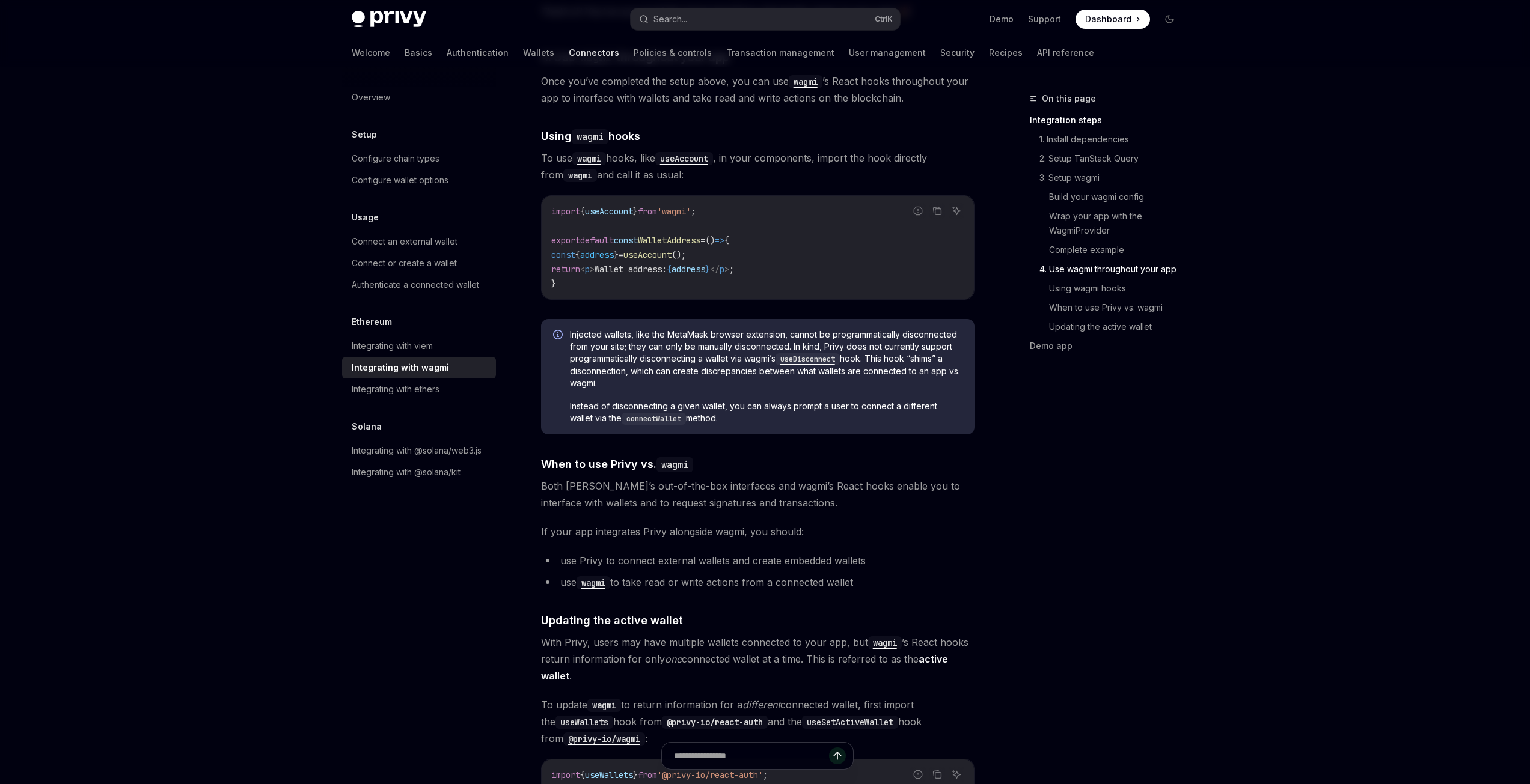
scroll to position [2669, 0]
drag, startPoint x: 661, startPoint y: 334, endPoint x: 750, endPoint y: 336, distance: 89.0
click at [747, 336] on span "Injected wallets, like the MetaMask browser extension, cannot be programmatical…" at bounding box center [766, 359] width 392 height 61
click at [766, 329] on span "Injected wallets, like the MetaMask browser extension, cannot be programmatical…" at bounding box center [766, 359] width 392 height 61
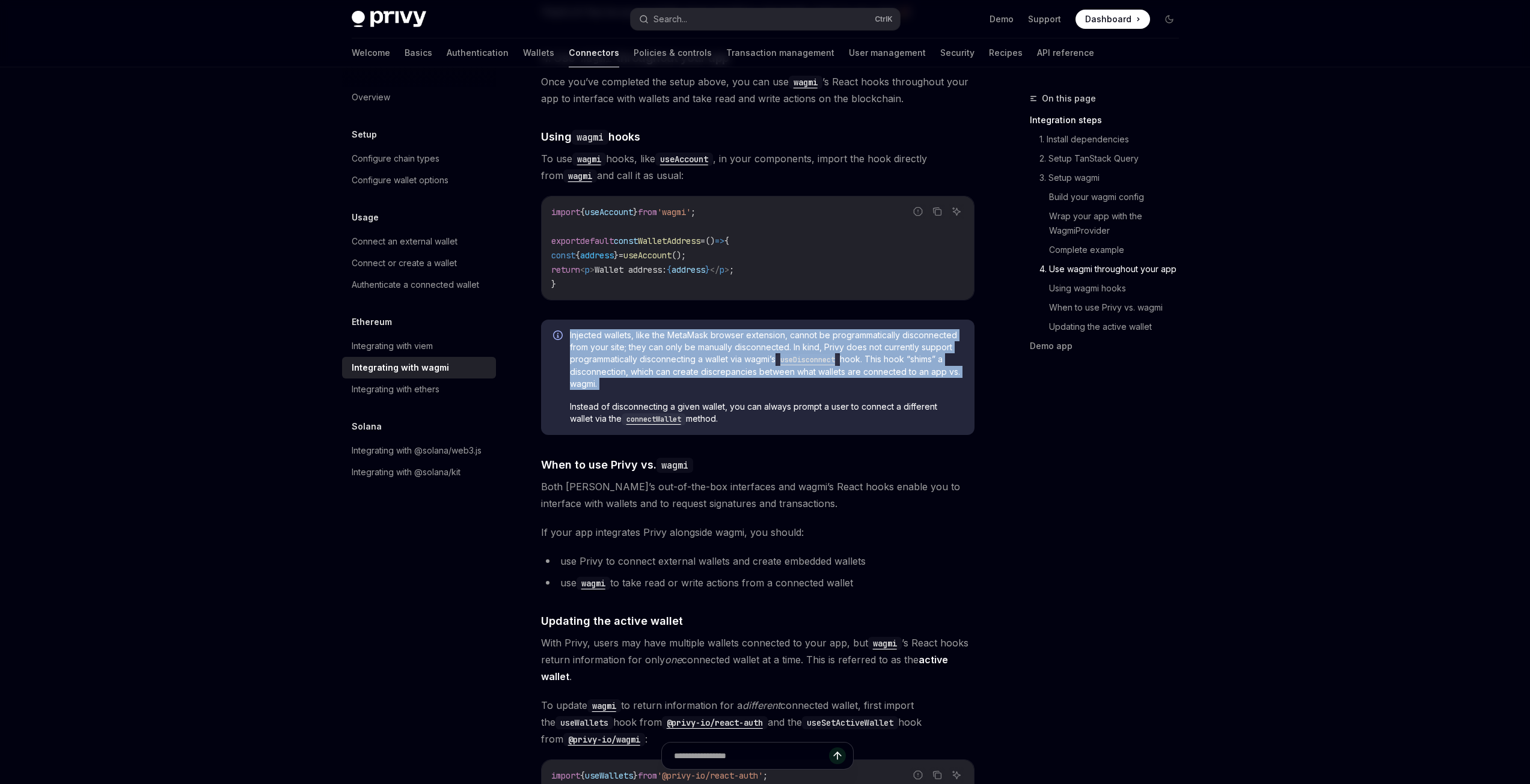
drag, startPoint x: 765, startPoint y: 328, endPoint x: 747, endPoint y: 328, distance: 18.0
click at [764, 329] on span "Injected wallets, like the MetaMask browser extension, cannot be programmatical…" at bounding box center [766, 359] width 392 height 61
click at [698, 339] on span "Injected wallets, like the MetaMask browser extension, cannot be programmatical…" at bounding box center [766, 359] width 392 height 61
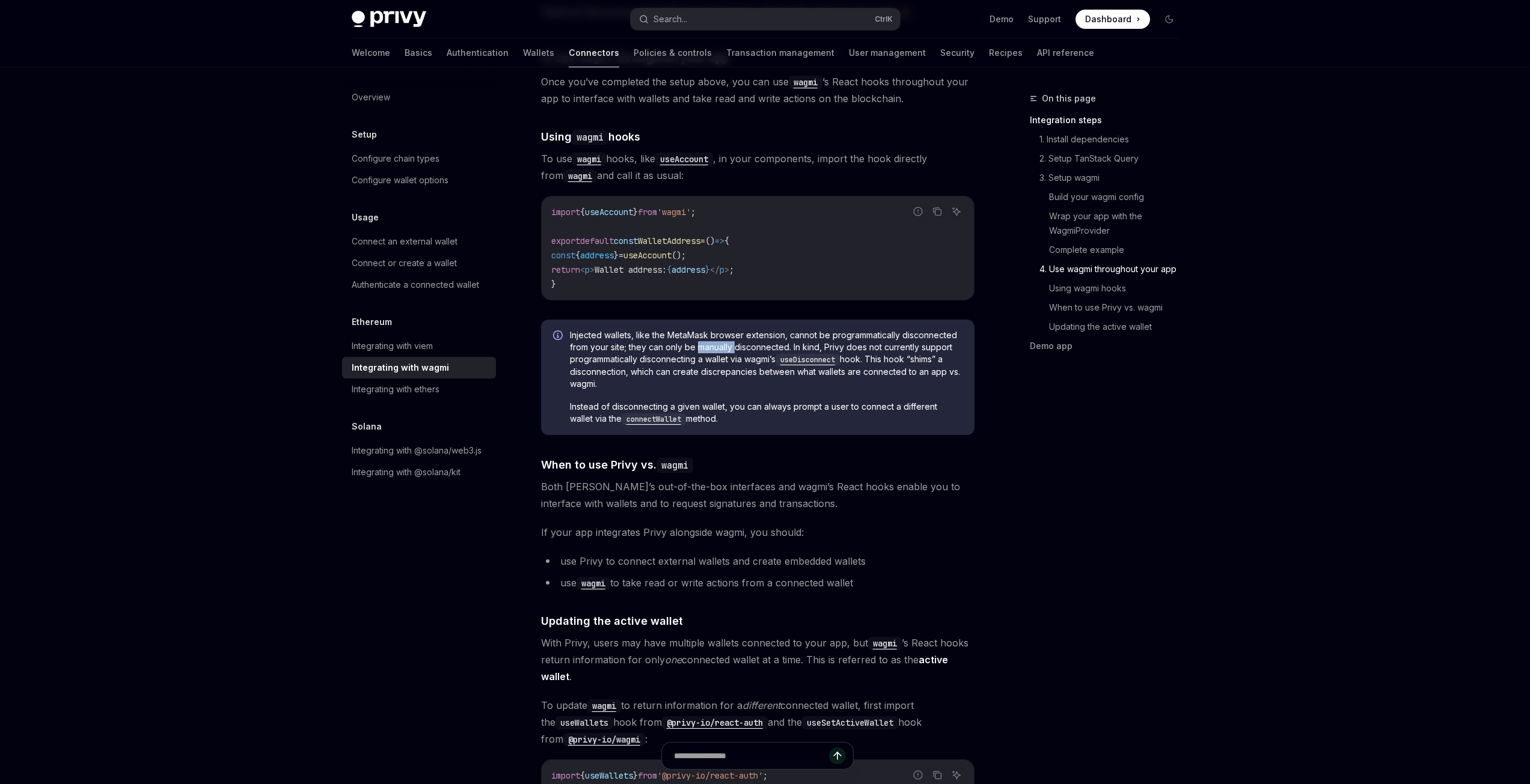
click at [698, 339] on span "Injected wallets, like the MetaMask browser extension, cannot be programmatical…" at bounding box center [766, 359] width 392 height 61
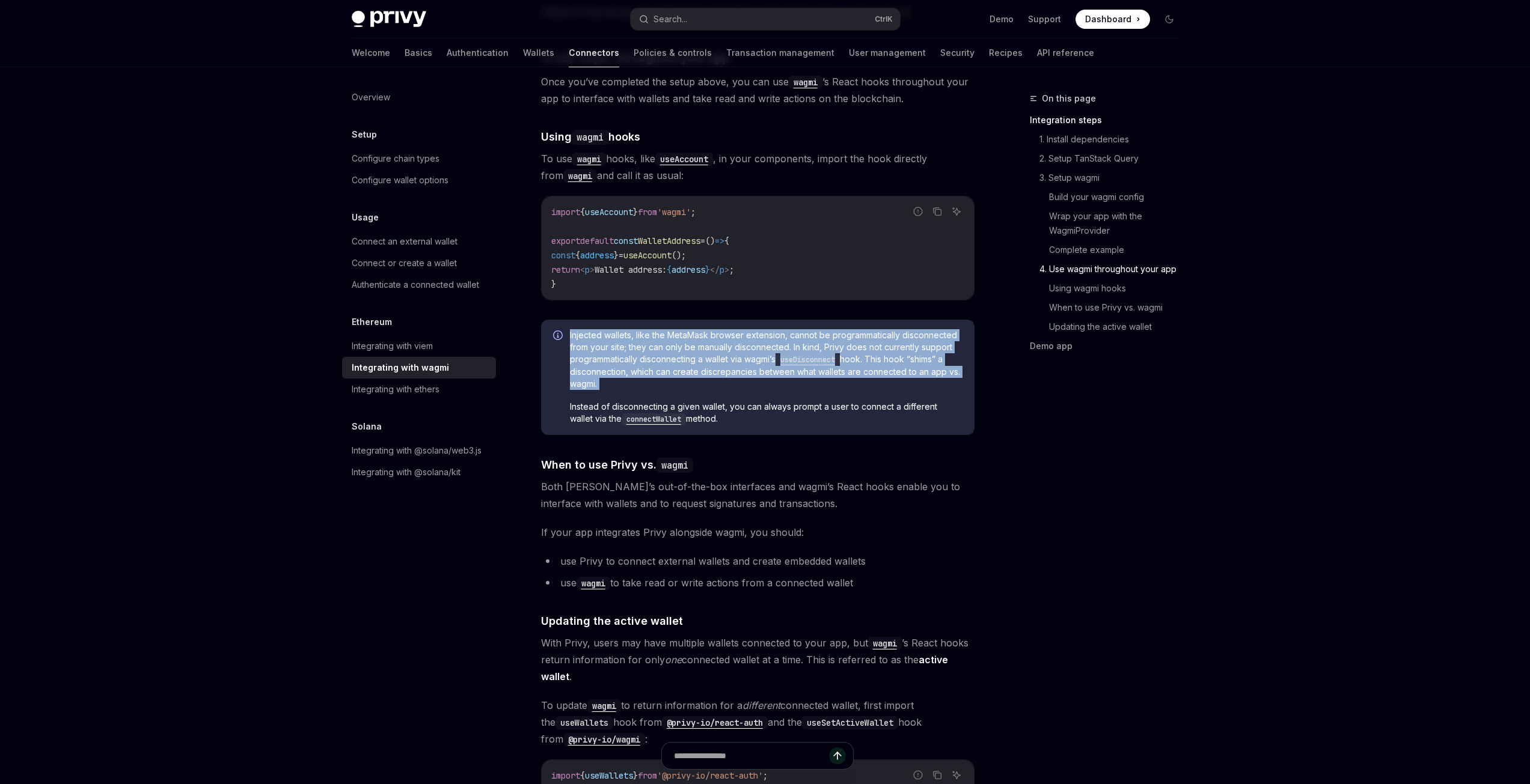
click at [697, 339] on span "Injected wallets, like the MetaMask browser extension, cannot be programmatical…" at bounding box center [766, 359] width 392 height 61
click at [725, 338] on span "Injected wallets, like the MetaMask browser extension, cannot be programmatical…" at bounding box center [766, 359] width 392 height 61
click at [812, 338] on span "Injected wallets, like the MetaMask browser extension, cannot be programmatical…" at bounding box center [766, 359] width 392 height 61
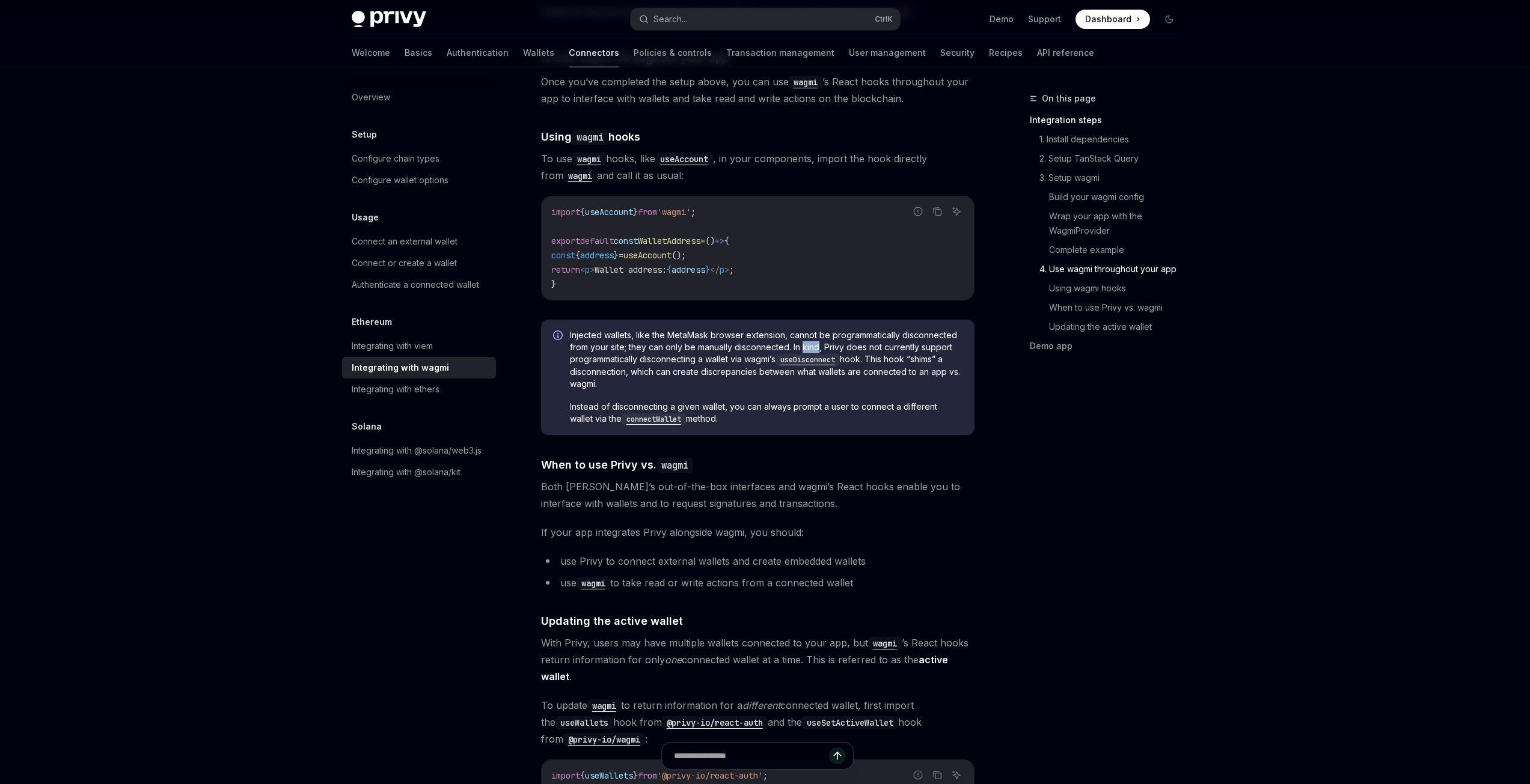
click at [812, 338] on span "Injected wallets, like the MetaMask browser extension, cannot be programmatical…" at bounding box center [766, 359] width 392 height 61
click at [858, 338] on span "Injected wallets, like the MetaMask browser extension, cannot be programmatical…" at bounding box center [766, 359] width 392 height 61
click at [589, 347] on span "Injected wallets, like the MetaMask browser extension, cannot be programmatical…" at bounding box center [766, 359] width 392 height 61
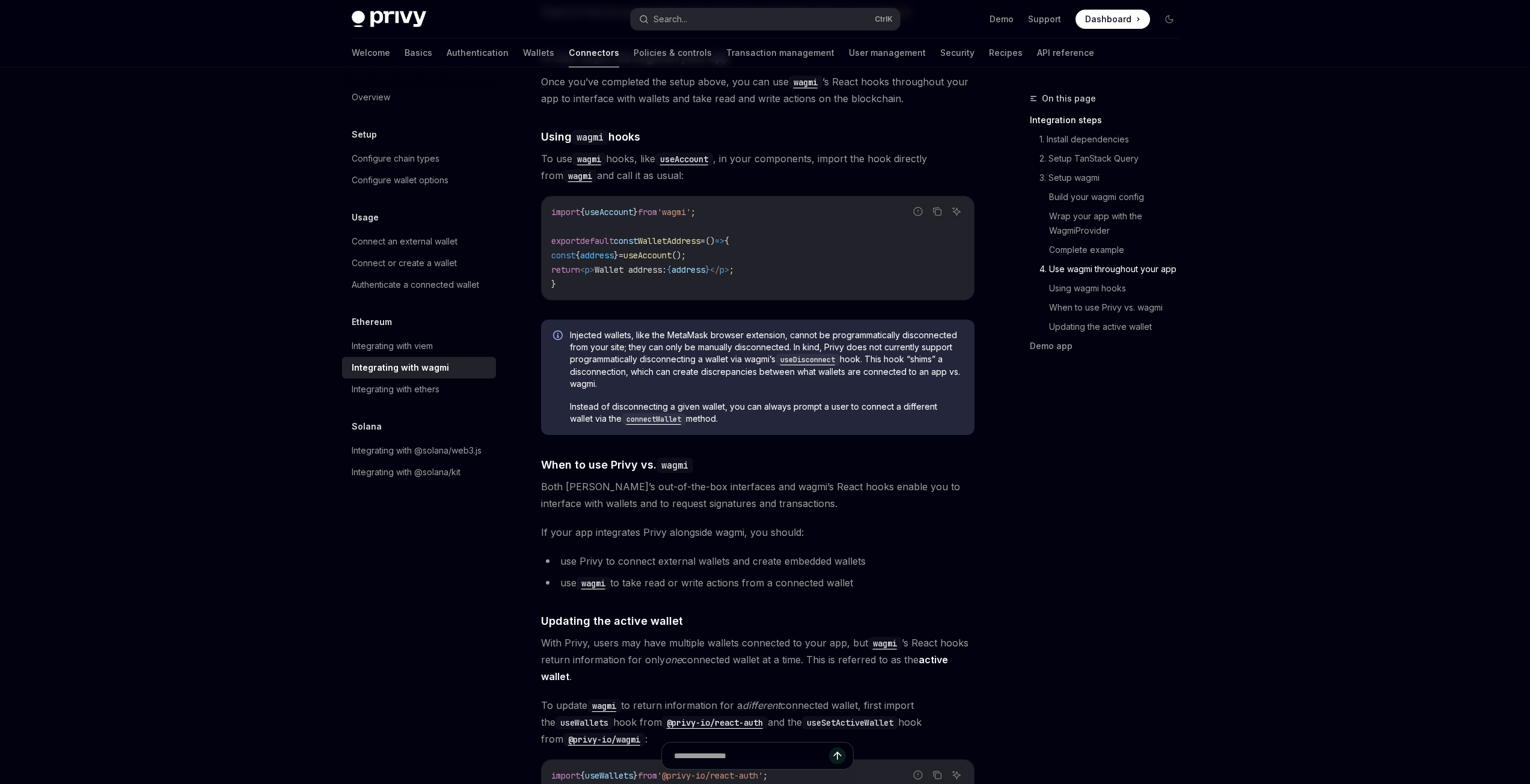
click at [687, 347] on span "Injected wallets, like the MetaMask browser extension, cannot be programmatical…" at bounding box center [766, 359] width 392 height 61
click at [749, 351] on span "Injected wallets, like the MetaMask browser extension, cannot be programmatical…" at bounding box center [766, 359] width 392 height 61
click at [865, 357] on span "Injected wallets, like the MetaMask browser extension, cannot be programmatical…" at bounding box center [766, 359] width 392 height 61
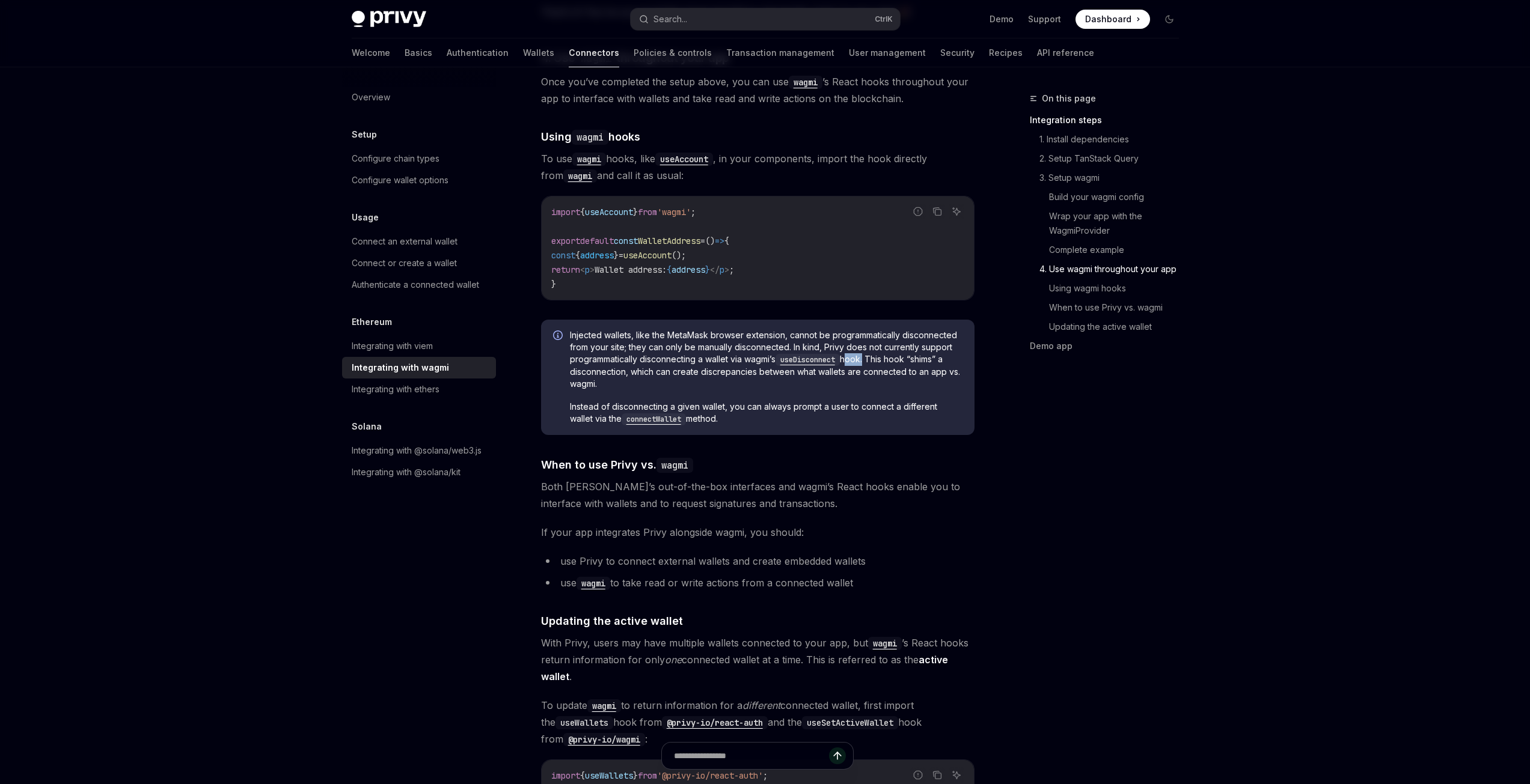
click at [865, 357] on span "Injected wallets, like the MetaMask browser extension, cannot be programmatical…" at bounding box center [766, 359] width 392 height 61
click at [623, 371] on span "Injected wallets, like the MetaMask browser extension, cannot be programmatical…" at bounding box center [766, 359] width 392 height 61
click at [595, 401] on span "Instead of disconnecting a given wallet, you can always prompt a user to connec…" at bounding box center [766, 413] width 392 height 25
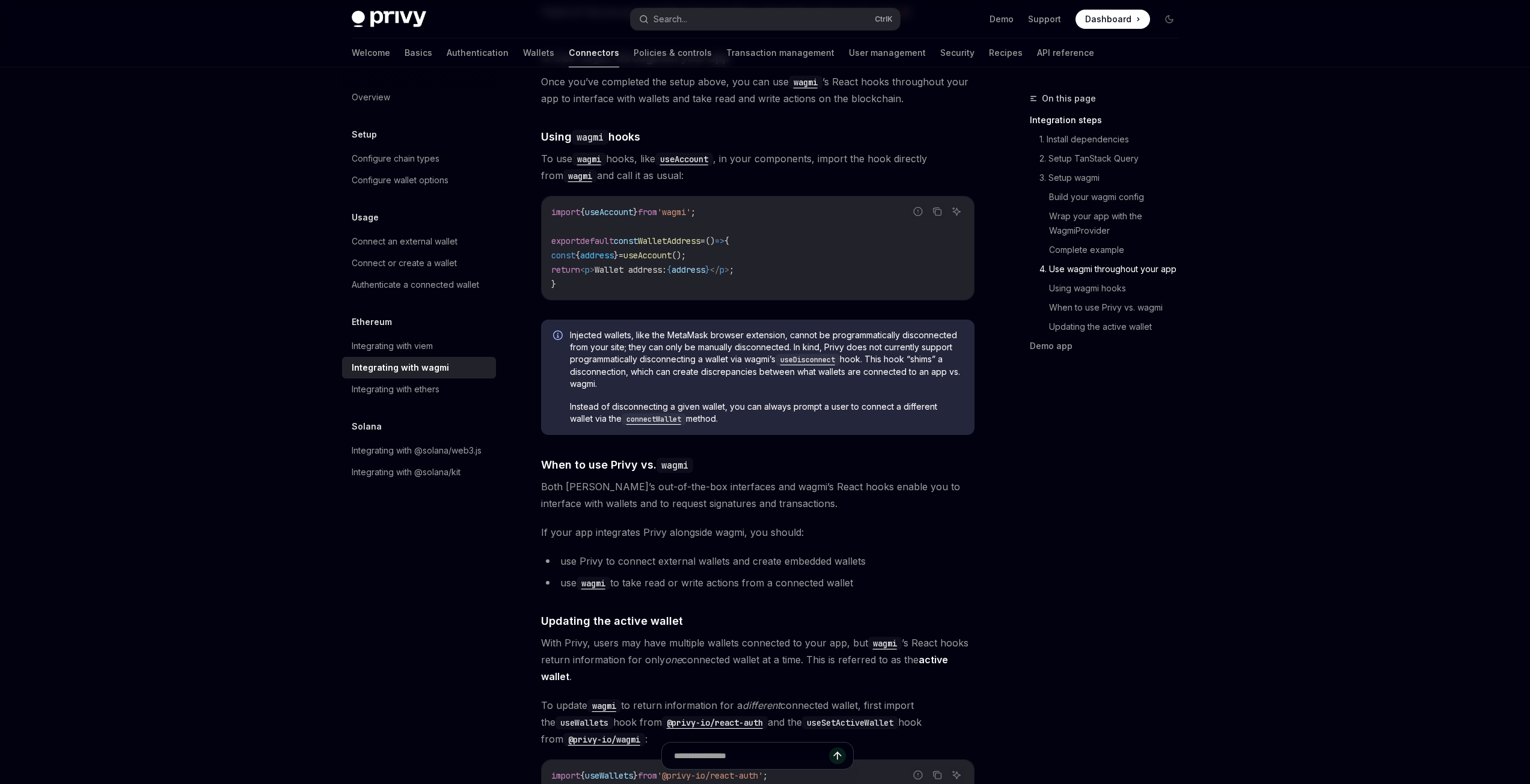
click at [777, 403] on span "Instead of disconnecting a given wallet, you can always prompt a user to connec…" at bounding box center [766, 413] width 392 height 25
click at [729, 425] on div "Injected wallets, like the MetaMask browser extension, cannot be programmatical…" at bounding box center [757, 377] width 433 height 116
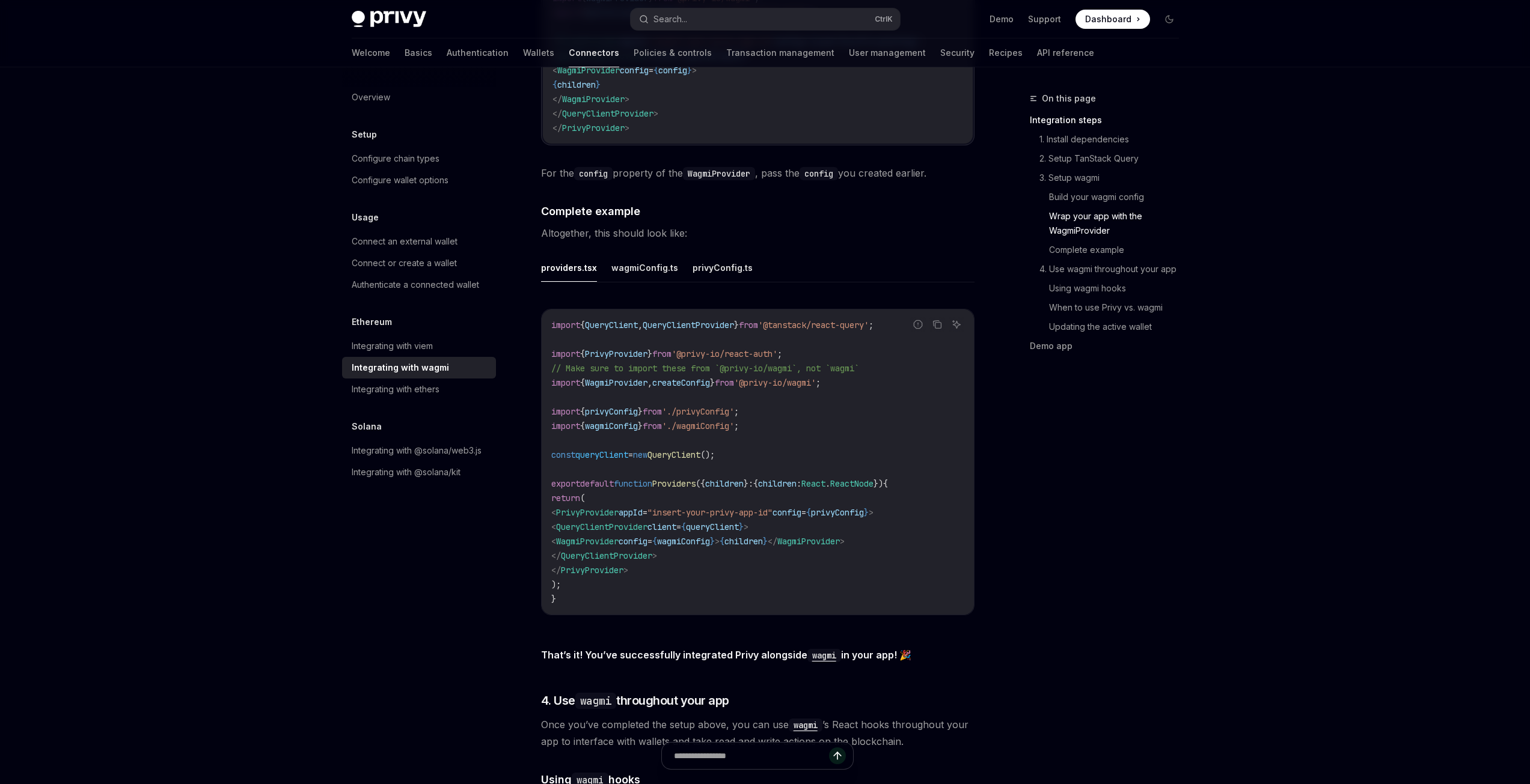
scroll to position [2009, 0]
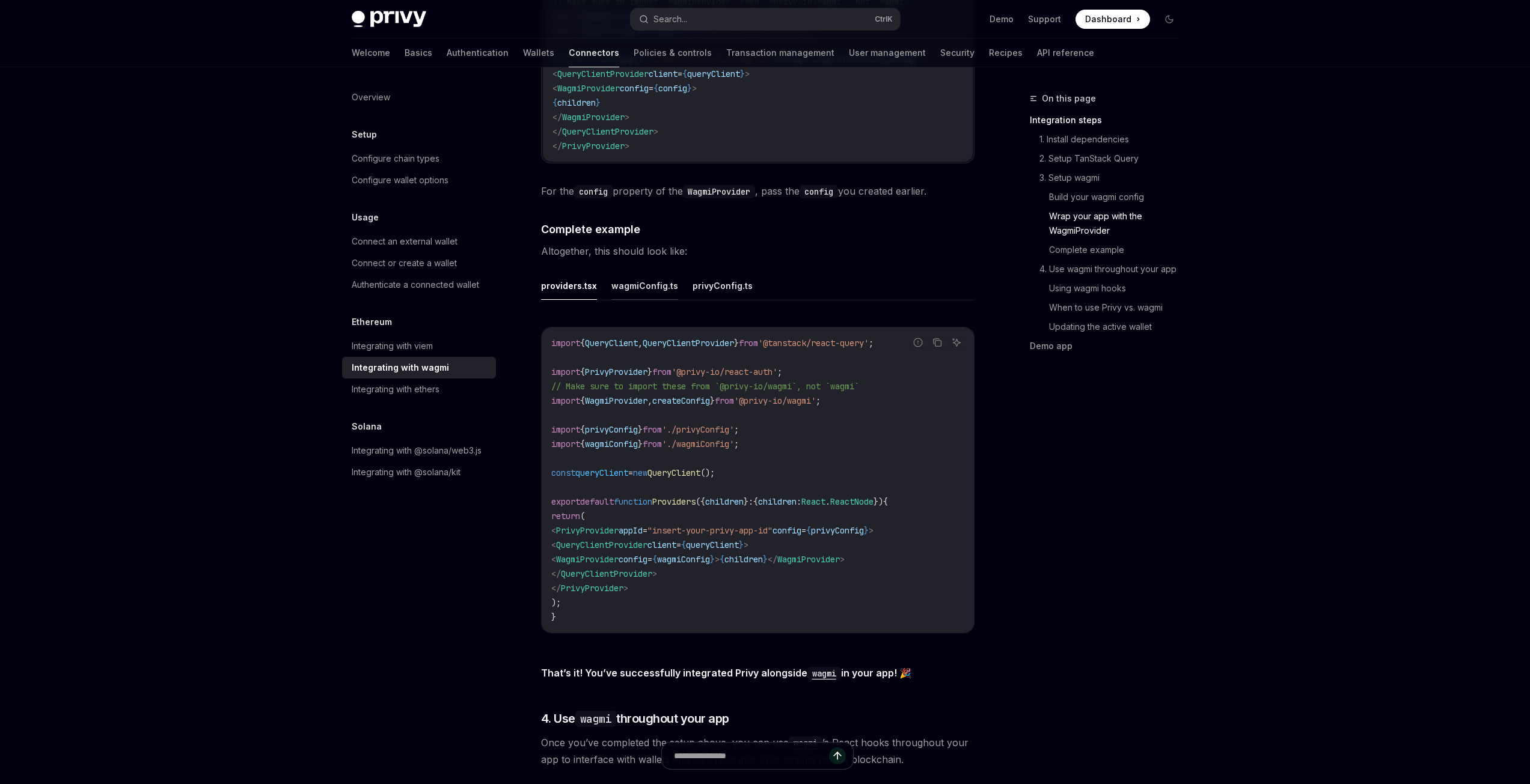
click at [652, 273] on button "wagmiConfig.ts" at bounding box center [645, 286] width 67 height 28
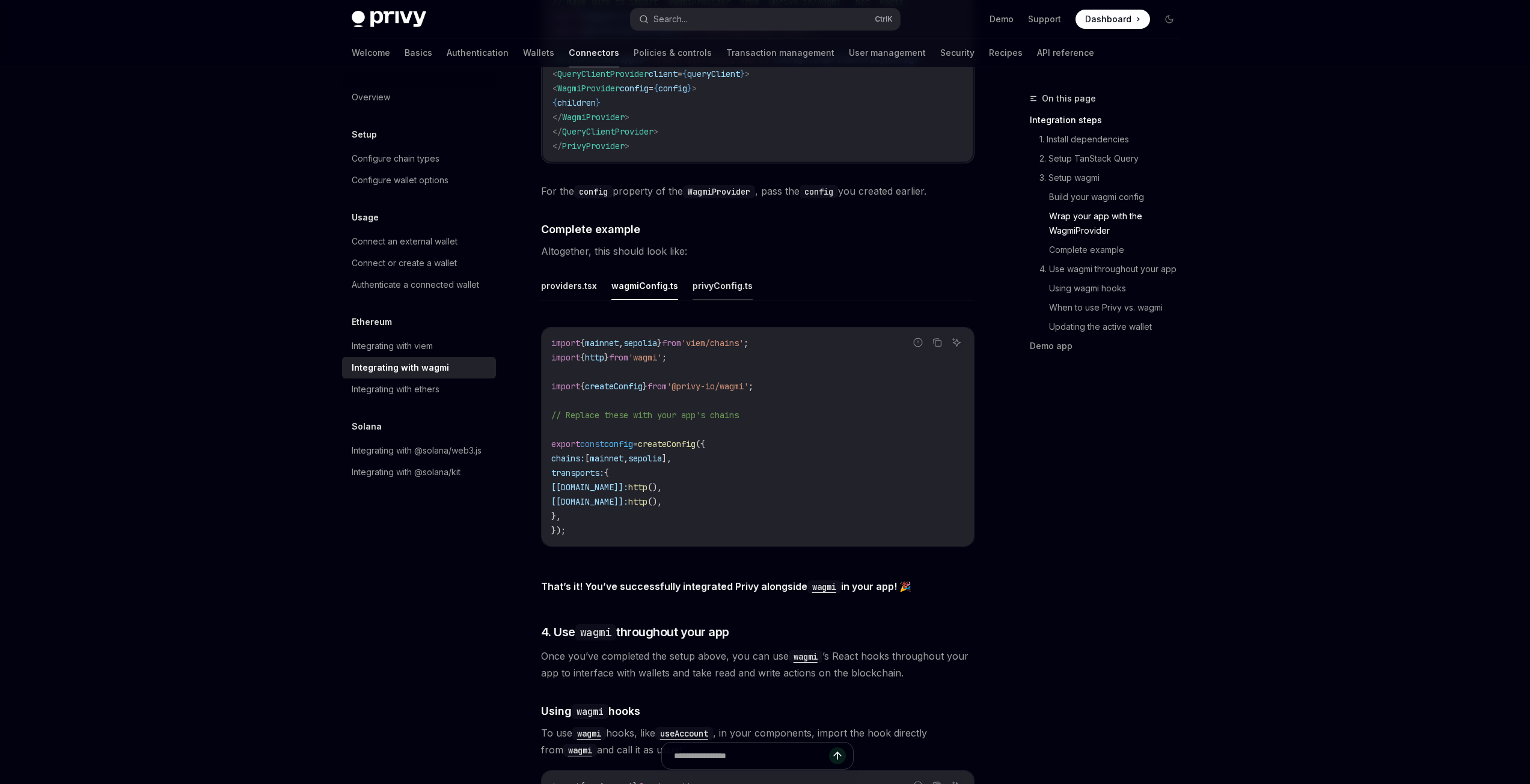
click at [695, 281] on button "privyConfig.ts" at bounding box center [722, 286] width 60 height 28
drag, startPoint x: 582, startPoint y: 504, endPoint x: 525, endPoint y: 485, distance: 60.1
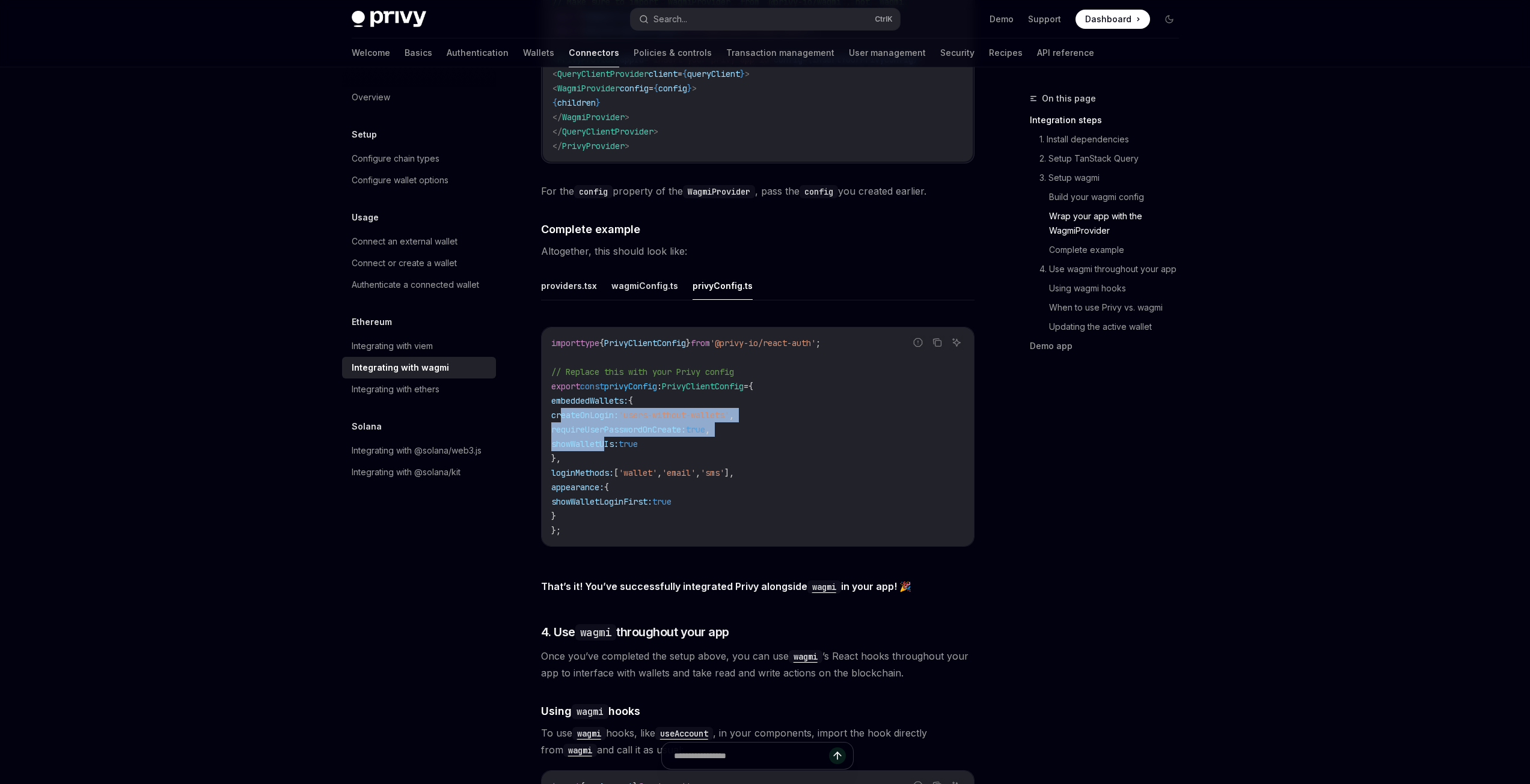
drag, startPoint x: 609, startPoint y: 435, endPoint x: 563, endPoint y: 405, distance: 54.9
click at [563, 405] on code "import type { PrivyClientConfig } from '@privy-io/react-auth' ; // Replace this…" at bounding box center [758, 437] width 413 height 202
click at [586, 449] on code "import type { PrivyClientConfig } from '@privy-io/react-auth' ; // Replace this…" at bounding box center [758, 437] width 413 height 202
drag, startPoint x: 617, startPoint y: 448, endPoint x: 522, endPoint y: 400, distance: 106.4
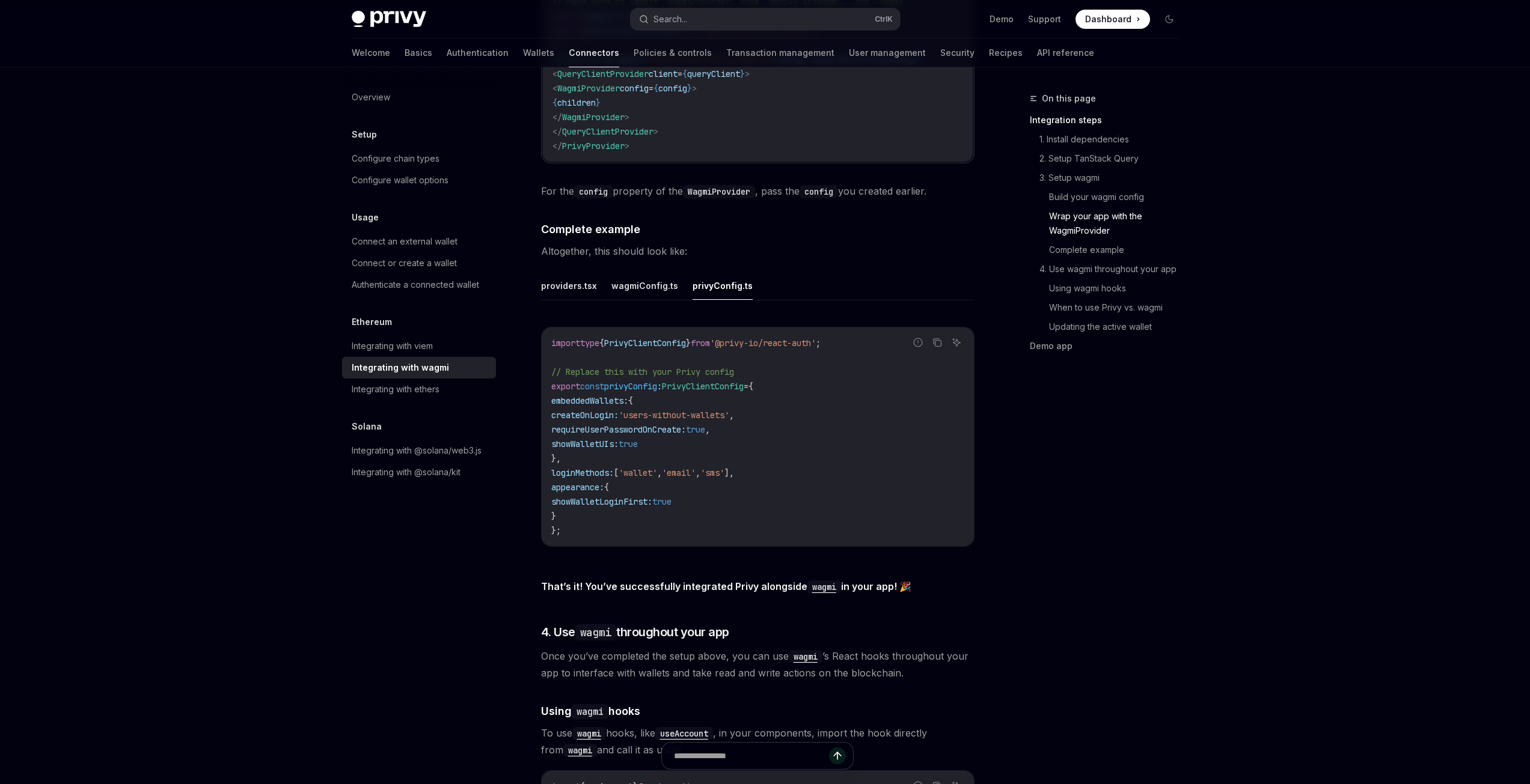
click at [662, 424] on span "requireUserPasswordOnCreate:" at bounding box center [618, 429] width 134 height 11
click at [635, 280] on button "wagmiConfig.ts" at bounding box center [645, 286] width 67 height 28
click at [708, 272] on button "privyConfig.ts" at bounding box center [722, 286] width 60 height 28
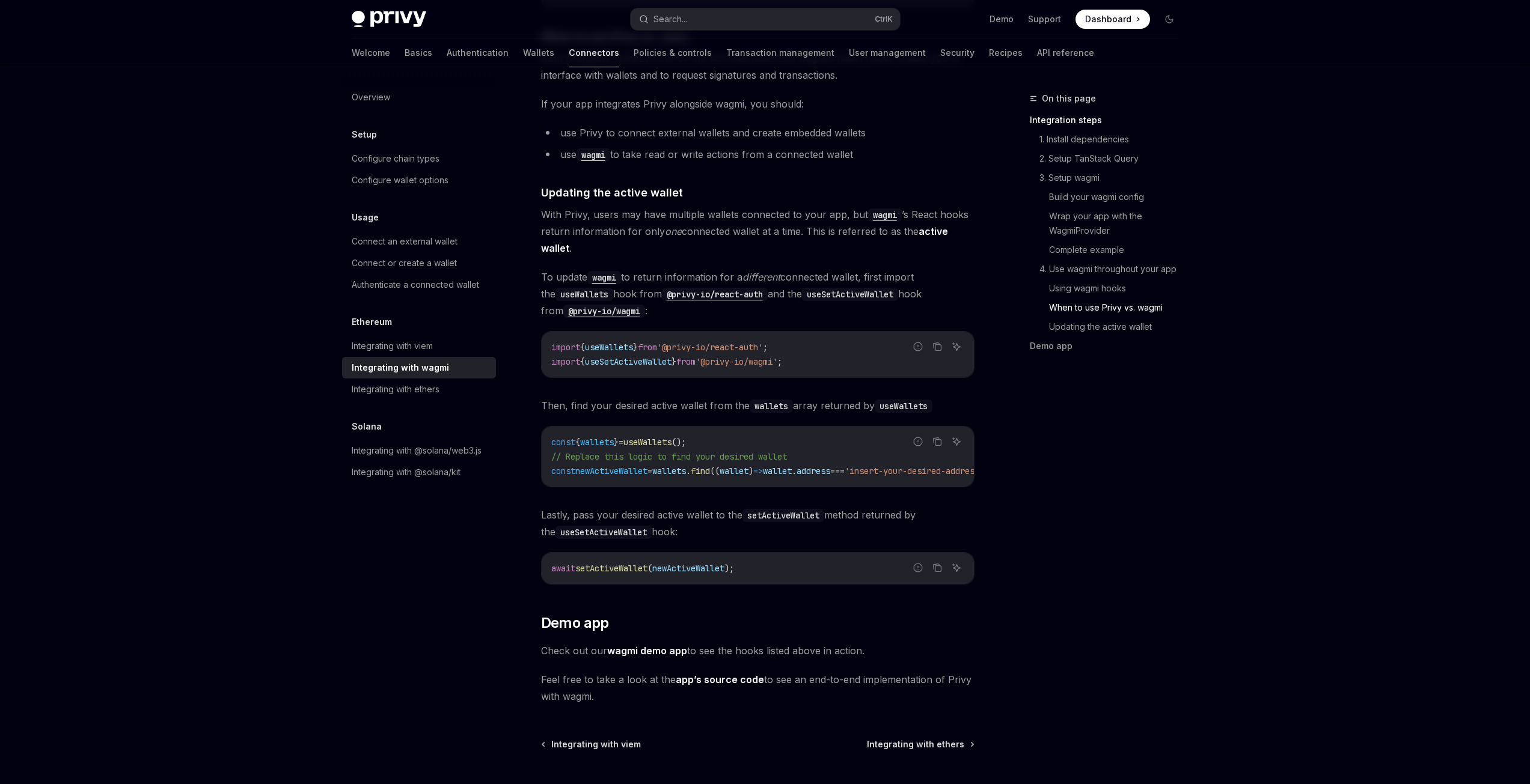
scroll to position [3030, 0]
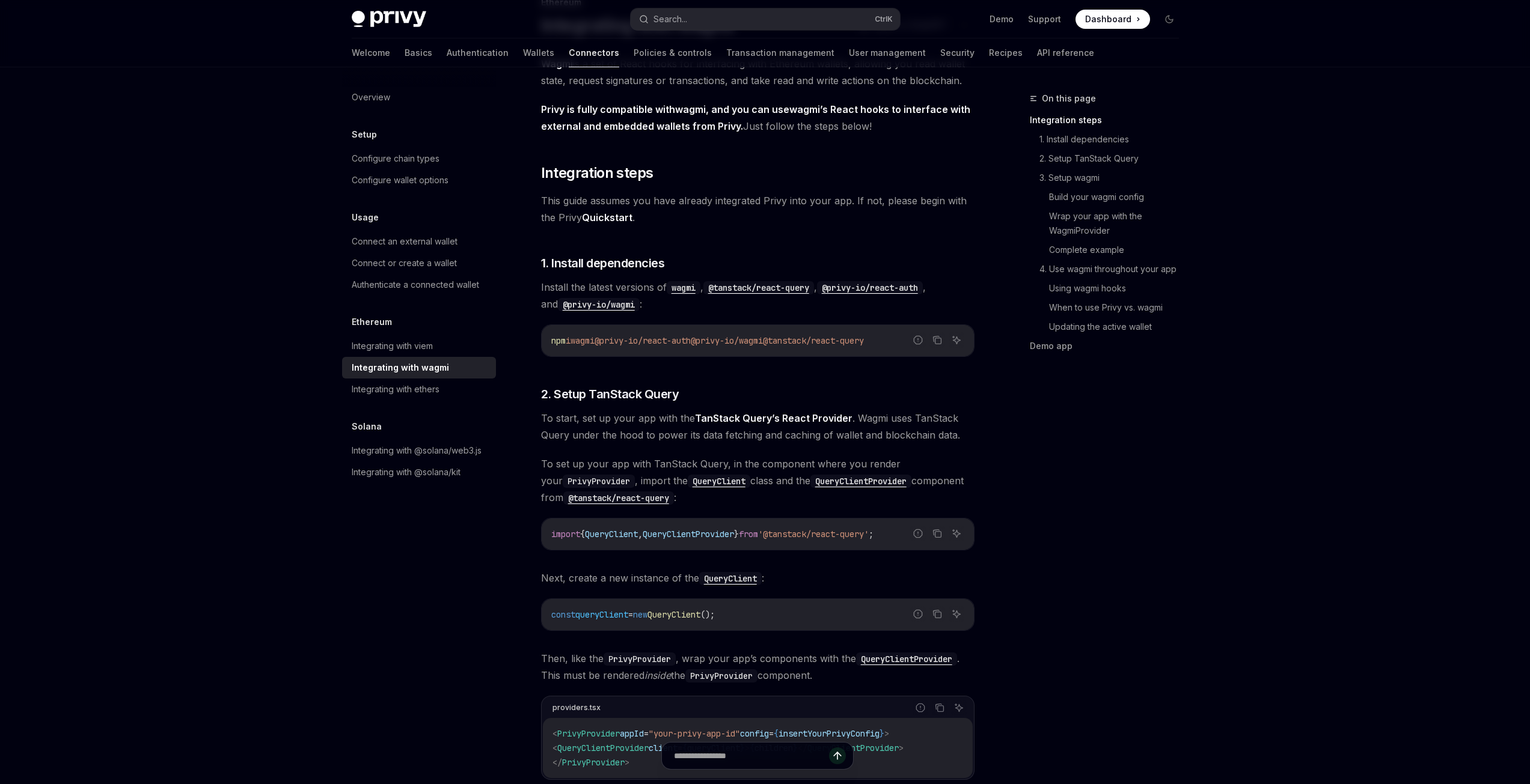
scroll to position [86, 0]
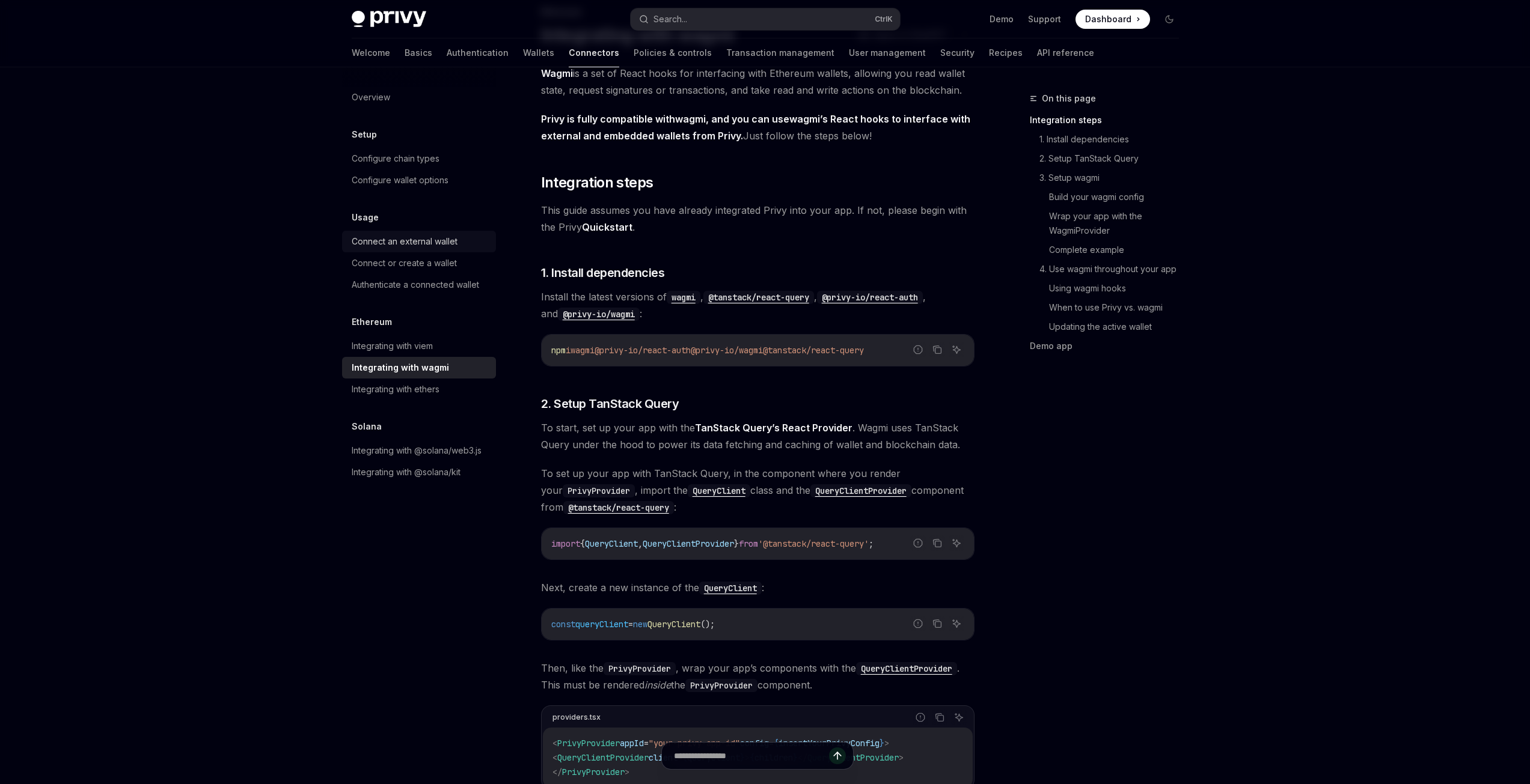
click at [411, 237] on div "Connect an external wallet" at bounding box center [405, 241] width 106 height 15
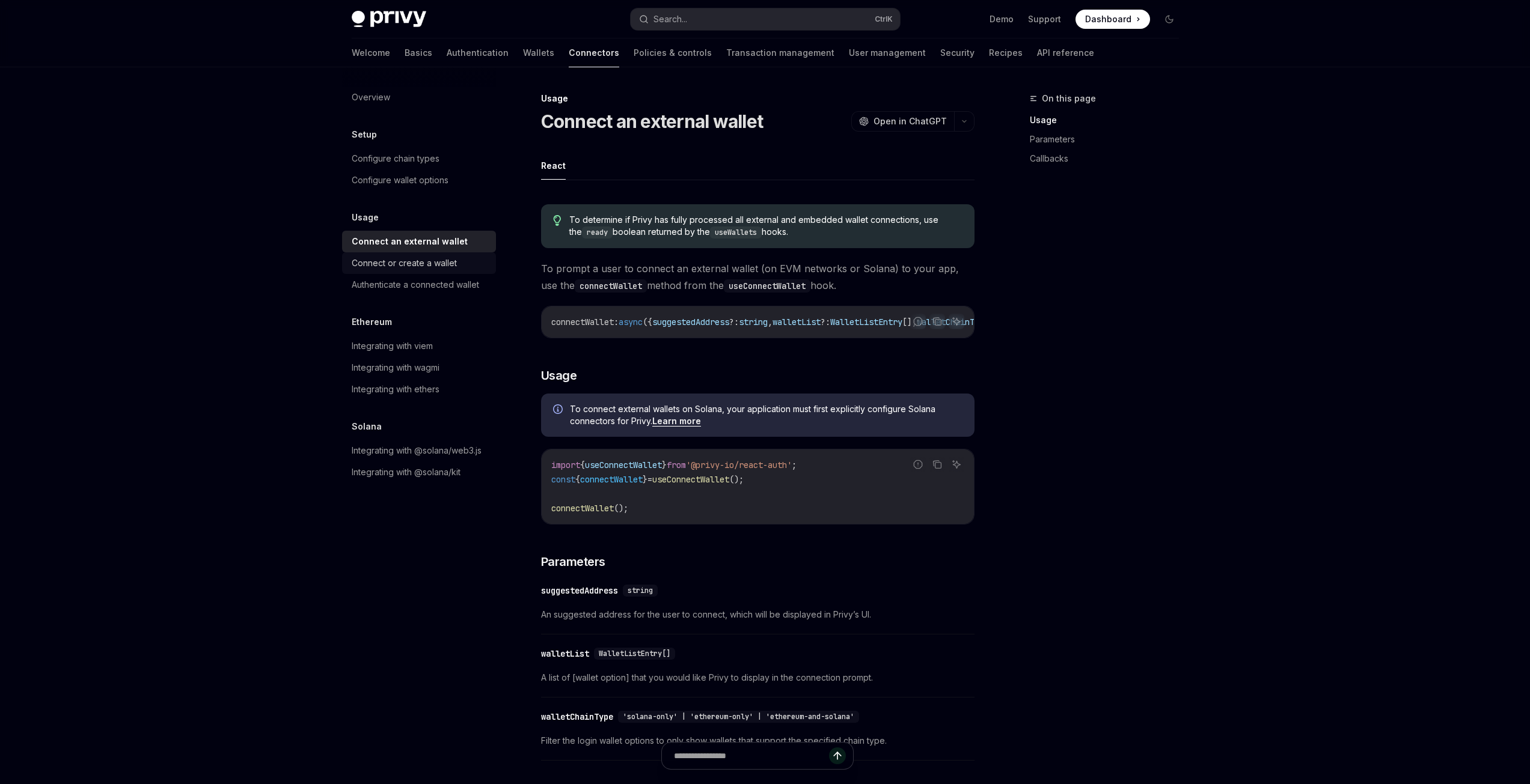
click at [436, 272] on link "Connect or create a wallet" at bounding box center [419, 263] width 154 height 22
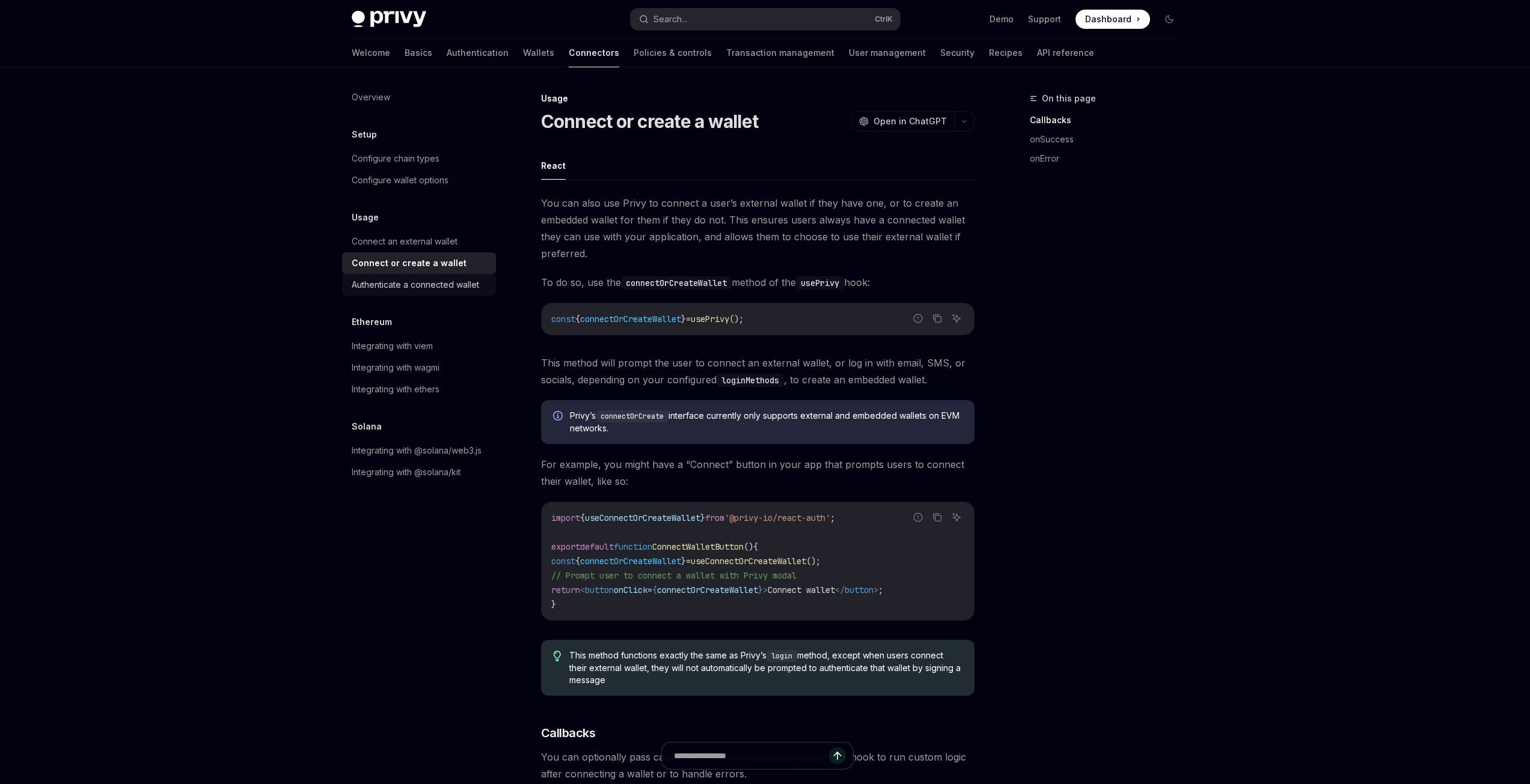
click at [457, 289] on div "Authenticate a connected wallet" at bounding box center [416, 285] width 127 height 15
type textarea "*"
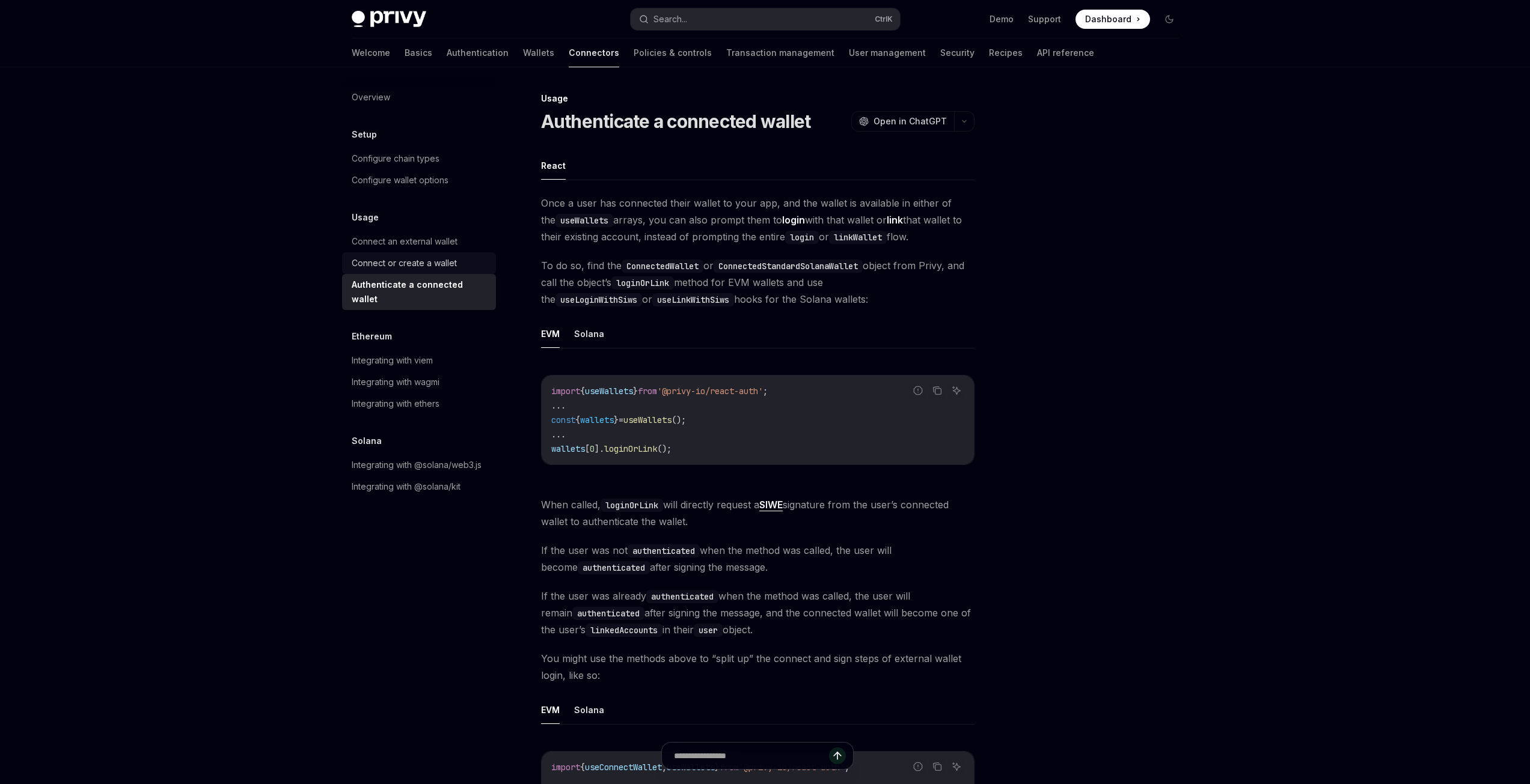
click at [440, 257] on div "Connect or create a wallet" at bounding box center [404, 263] width 105 height 15
click at [458, 375] on div "Integrating with wagmi" at bounding box center [420, 382] width 137 height 15
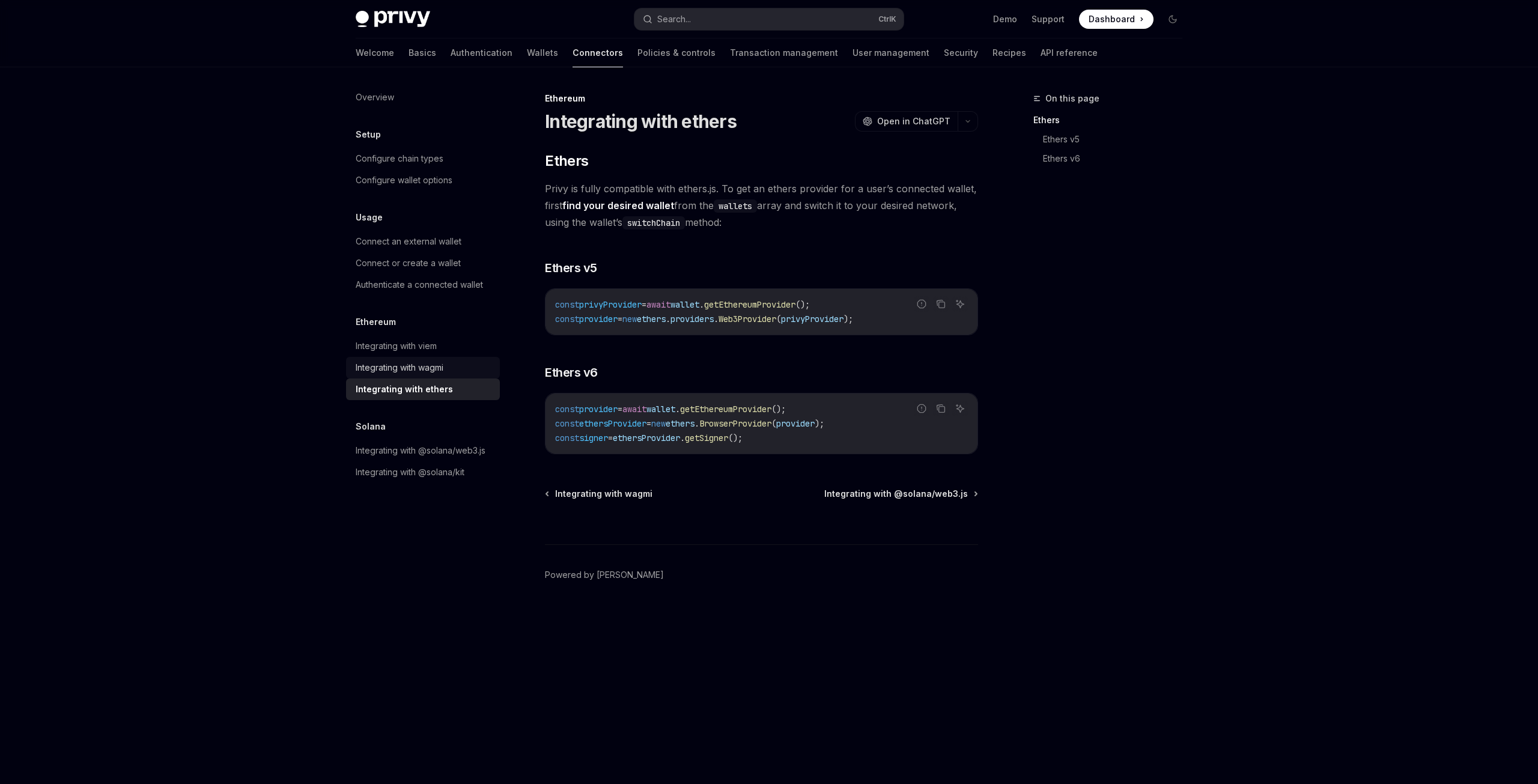
click at [427, 365] on div "Integrating with wagmi" at bounding box center [399, 367] width 88 height 15
type textarea "*"
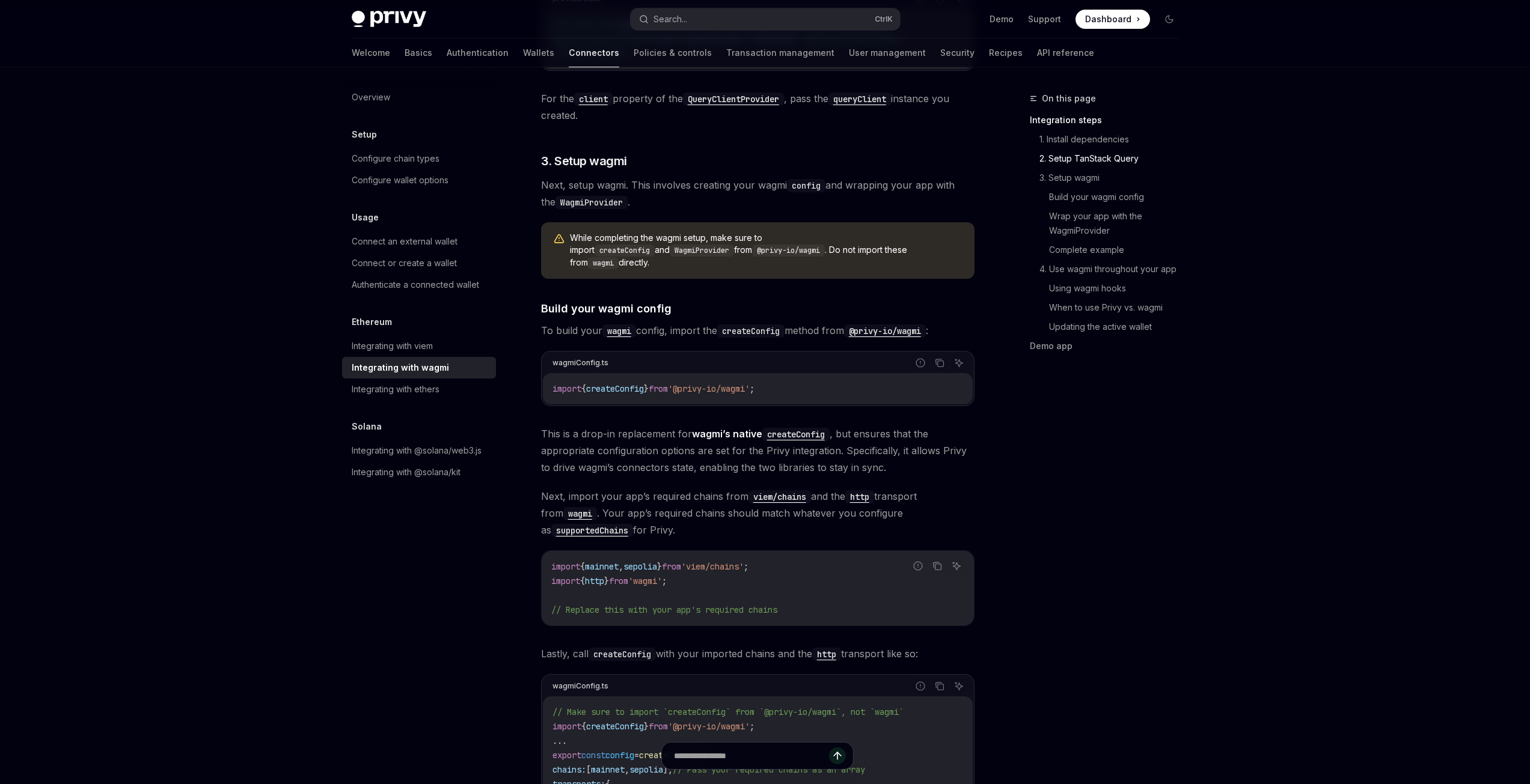
scroll to position [841, 0]
